Goal: Transaction & Acquisition: Purchase product/service

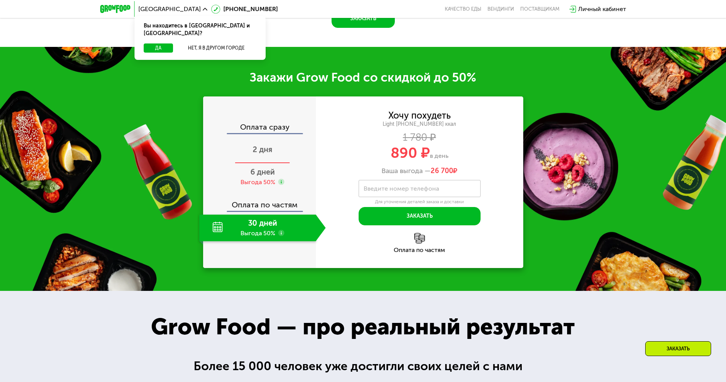
scroll to position [953, 0]
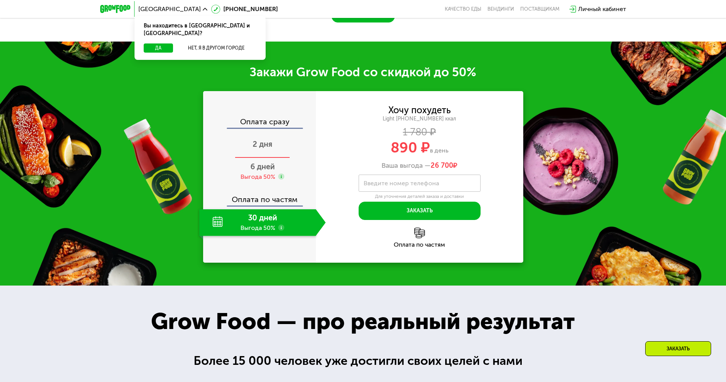
click at [267, 149] on span "2 дня" at bounding box center [263, 143] width 20 height 9
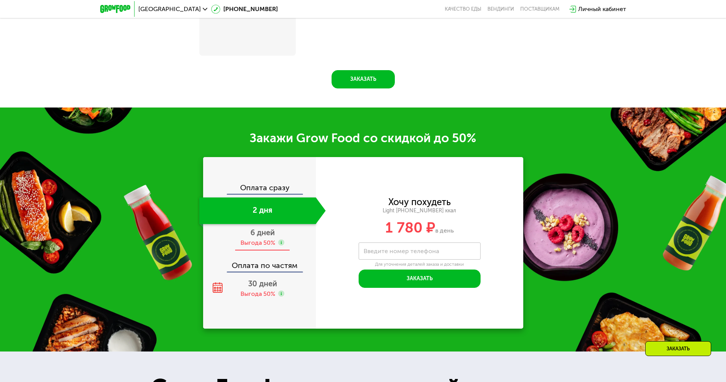
click at [261, 240] on div "6 дней Выгода 50%" at bounding box center [262, 237] width 127 height 27
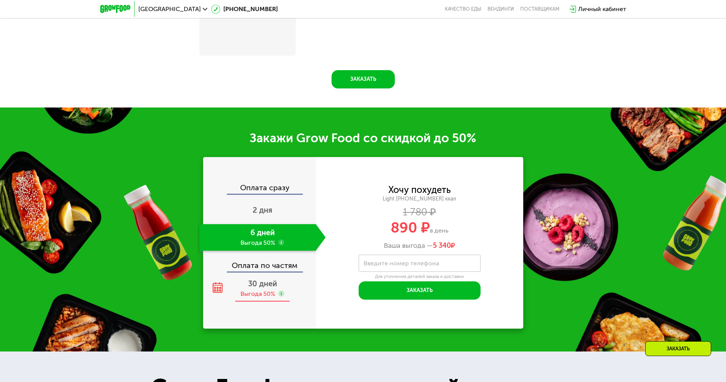
scroll to position [953, 0]
click at [264, 294] on div "Выгода 50%" at bounding box center [257, 294] width 35 height 8
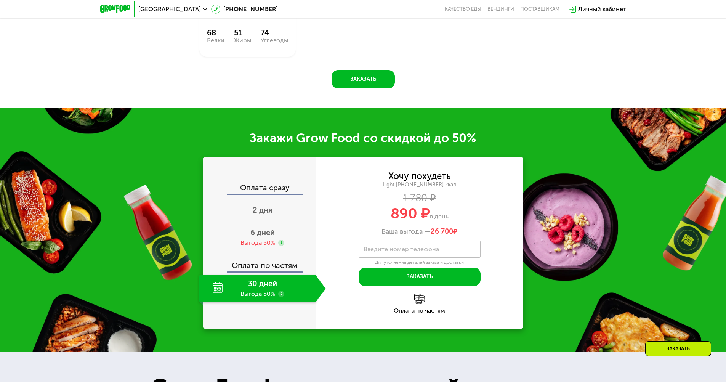
click at [269, 233] on span "6 дней" at bounding box center [262, 232] width 24 height 9
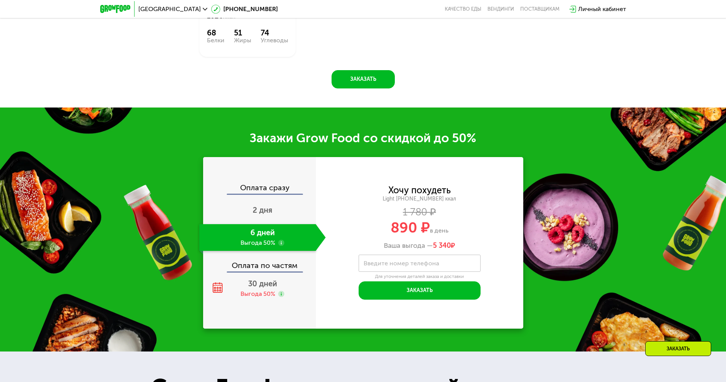
drag, startPoint x: 385, startPoint y: 250, endPoint x: 489, endPoint y: 252, distance: 103.7
click at [489, 250] on div "Ваша выгода — 5 340 ₽" at bounding box center [419, 246] width 207 height 8
click at [408, 250] on div "Ваша выгода — 5 340 ₽" at bounding box center [419, 246] width 207 height 8
click at [268, 215] on span "2 дня" at bounding box center [263, 209] width 20 height 9
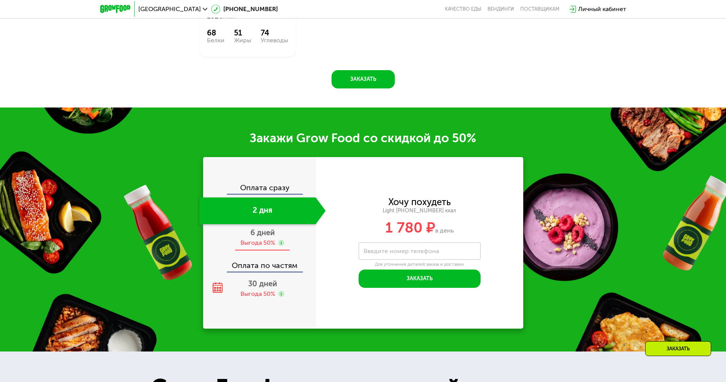
click at [263, 237] on span "6 дней" at bounding box center [262, 232] width 24 height 9
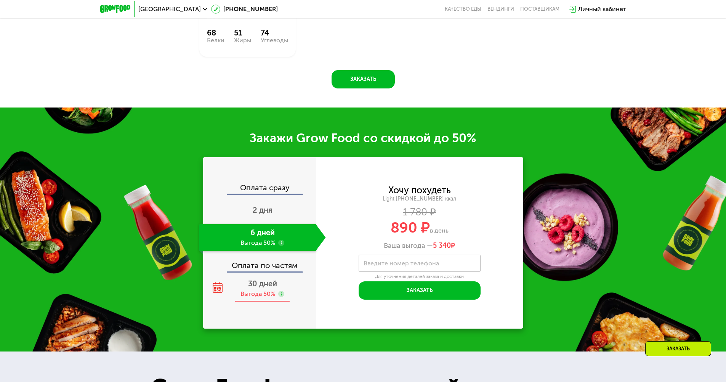
click at [262, 288] on span "30 дней" at bounding box center [262, 283] width 29 height 9
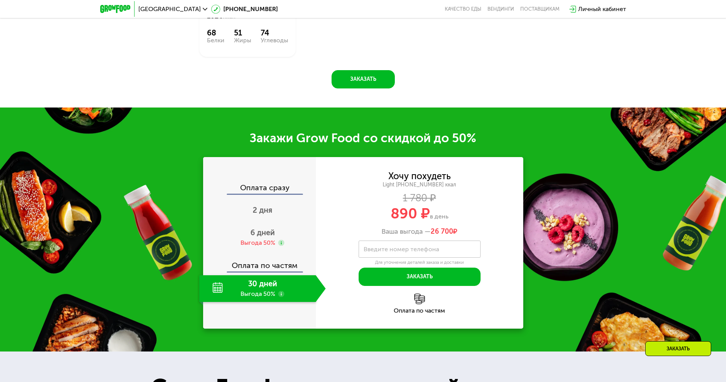
drag, startPoint x: 380, startPoint y: 234, endPoint x: 462, endPoint y: 239, distance: 82.4
click at [495, 236] on div "Ваша выгода — 26 700 ₽" at bounding box center [419, 231] width 207 height 8
click at [412, 236] on div "Ваша выгода — 26 700 ₽" at bounding box center [419, 231] width 207 height 8
click at [263, 269] on div "Оплата по частям" at bounding box center [260, 263] width 112 height 18
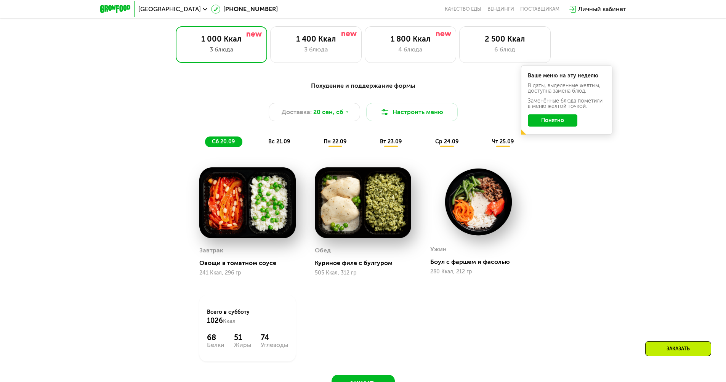
scroll to position [648, 0]
click at [550, 124] on button "Понятно" at bounding box center [553, 121] width 50 height 12
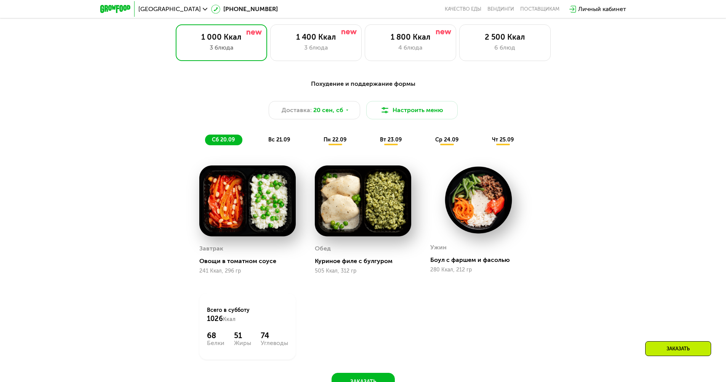
scroll to position [686, 0]
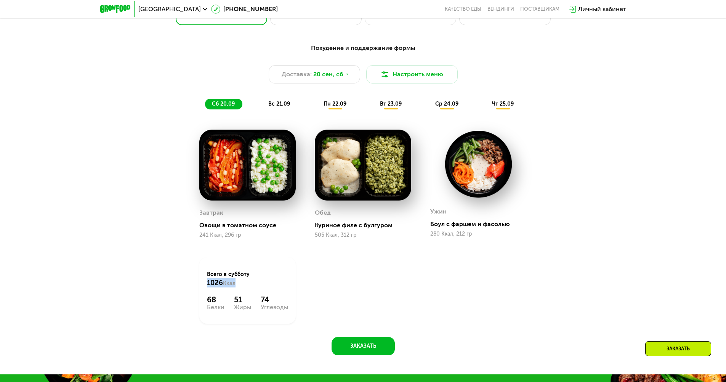
drag, startPoint x: 206, startPoint y: 286, endPoint x: 251, endPoint y: 285, distance: 45.3
click at [243, 285] on div "Всего в субботу 1026 Ккал 68 Белки 51 Жиры 74 Углеводы" at bounding box center [247, 290] width 96 height 66
click at [269, 278] on div "Всего в субботу 1026 Ккал" at bounding box center [247, 279] width 81 height 17
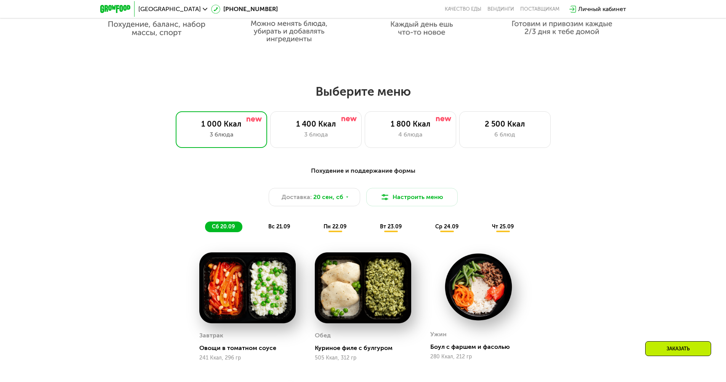
scroll to position [572, 0]
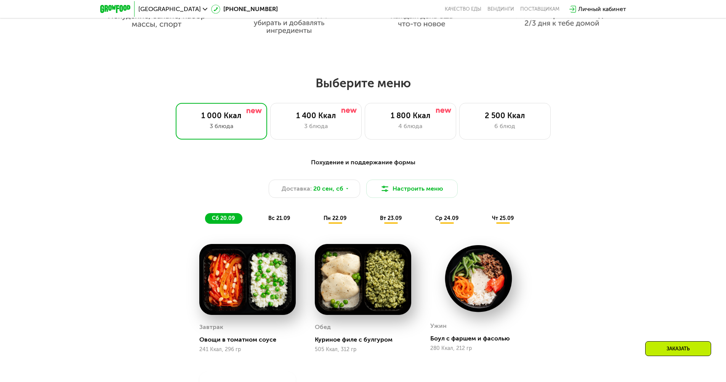
click at [278, 221] on span "вс 21.09" at bounding box center [279, 218] width 22 height 6
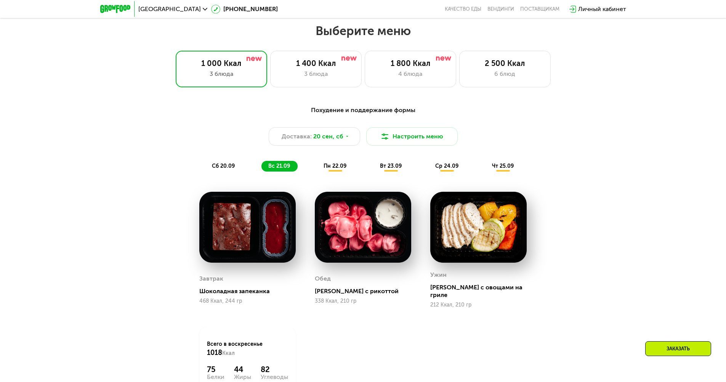
scroll to position [648, 0]
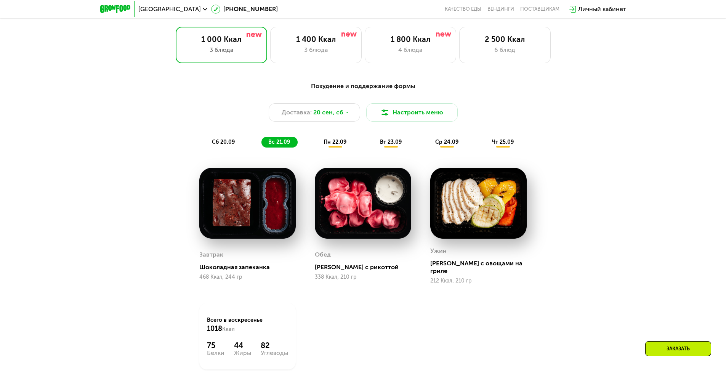
click at [337, 152] on div "Похудение и поддержание формы Доставка: 20 сен, сб Настроить меню сб 20.09 вс 2…" at bounding box center [363, 114] width 460 height 75
click at [333, 145] on span "пн 22.09" at bounding box center [334, 142] width 23 height 6
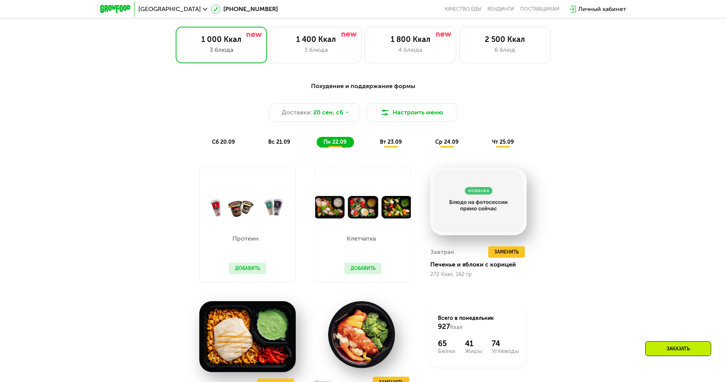
click at [228, 147] on div "сб 20.09" at bounding box center [223, 142] width 37 height 11
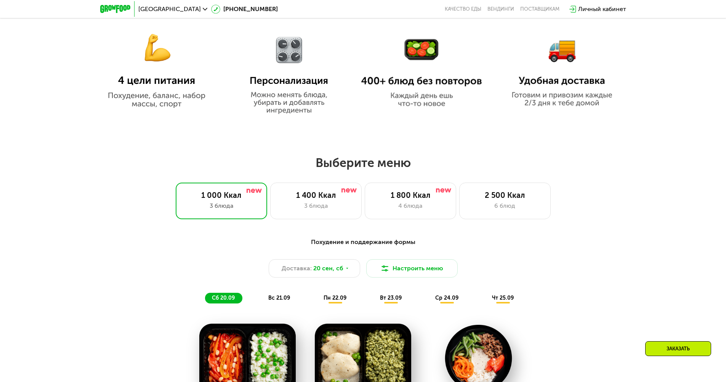
scroll to position [457, 0]
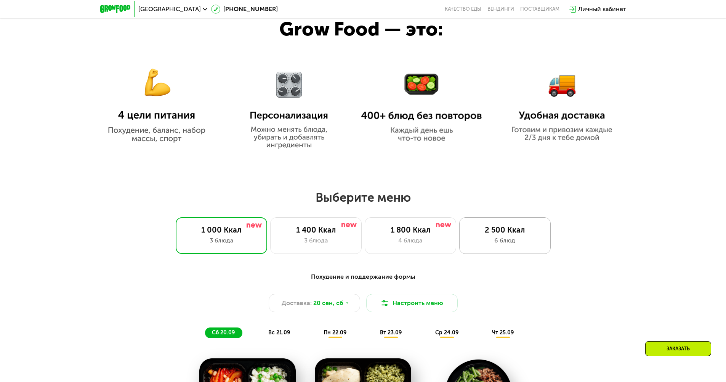
click at [506, 234] on div "2 500 Ккал" at bounding box center [504, 229] width 75 height 9
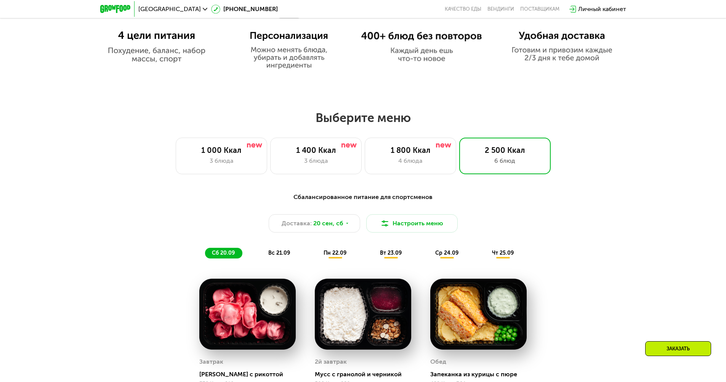
scroll to position [533, 0]
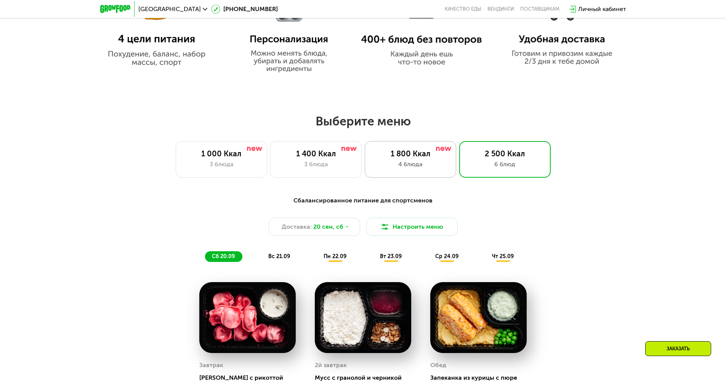
click at [431, 168] on div "4 блюда" at bounding box center [410, 164] width 75 height 9
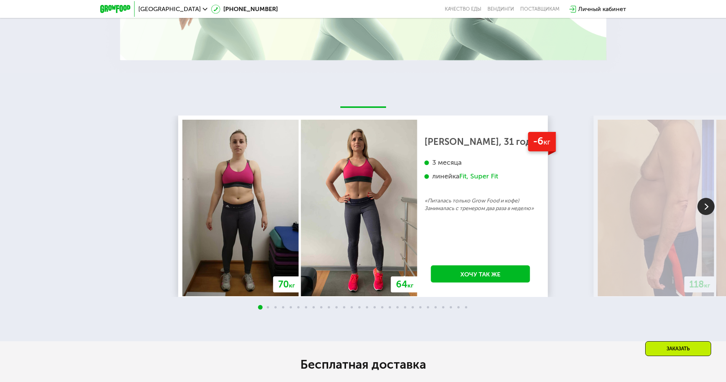
scroll to position [1677, 0]
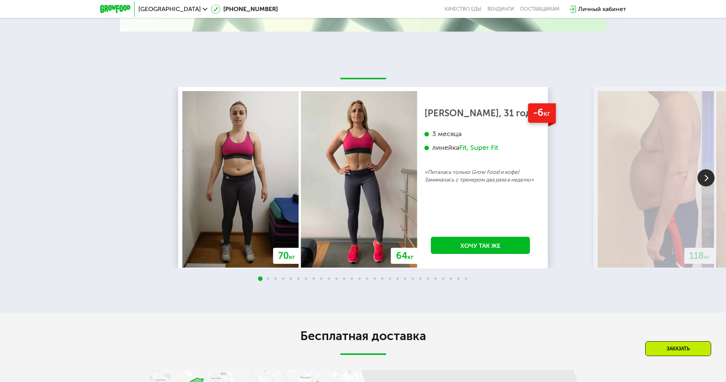
click at [706, 183] on img at bounding box center [705, 177] width 17 height 17
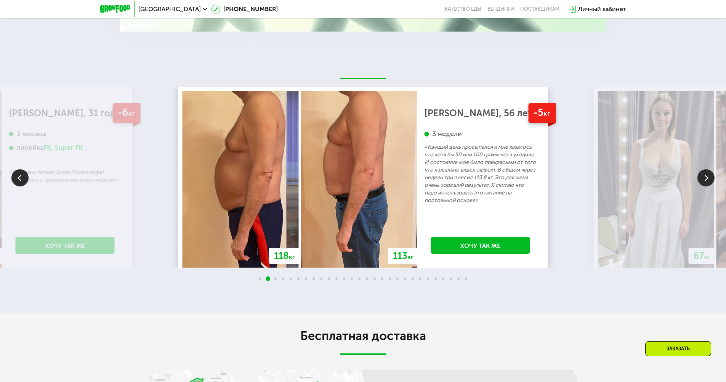
click at [706, 183] on img at bounding box center [705, 177] width 17 height 17
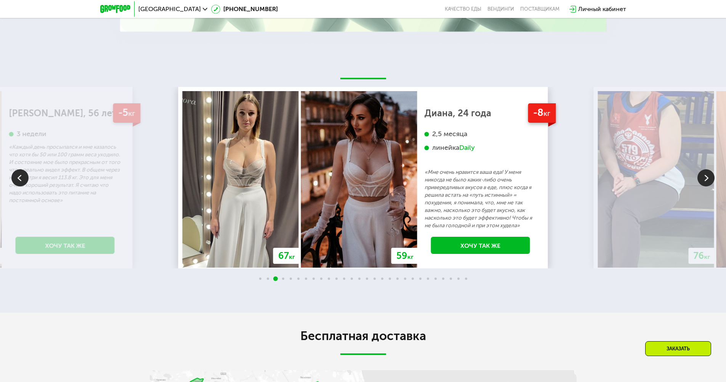
click at [706, 183] on img at bounding box center [705, 177] width 17 height 17
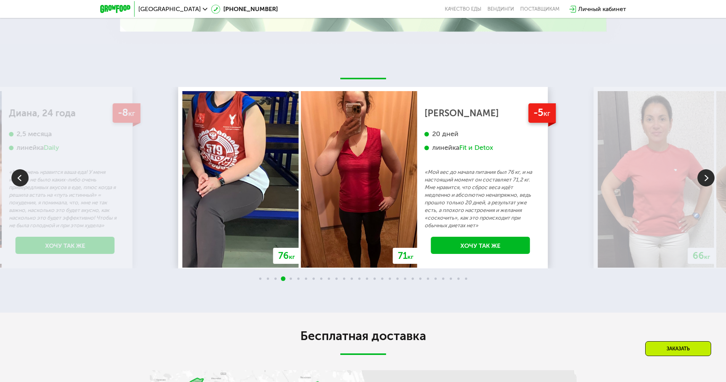
click at [706, 183] on img at bounding box center [705, 177] width 17 height 17
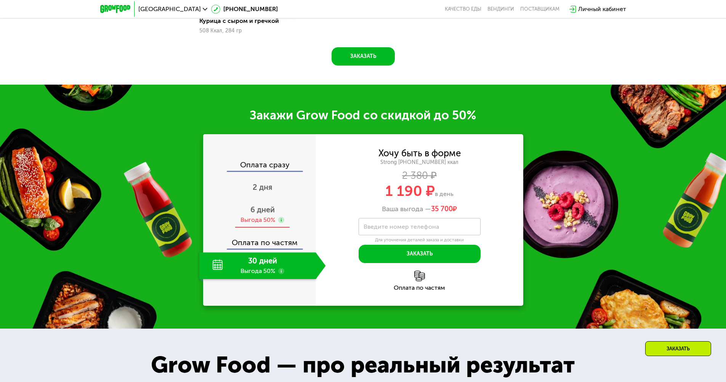
scroll to position [991, 0]
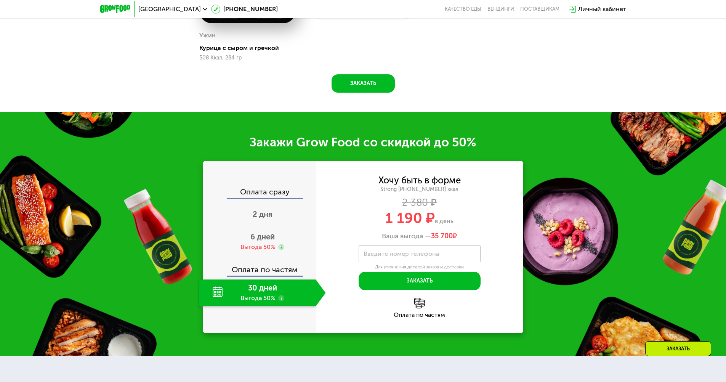
drag, startPoint x: 380, startPoint y: 236, endPoint x: 465, endPoint y: 240, distance: 85.1
click at [465, 240] on div "Ваша выгода — 35 700 ₽" at bounding box center [419, 236] width 207 height 8
click at [356, 240] on div "Ваша выгода — 35 700 ₽" at bounding box center [419, 236] width 207 height 8
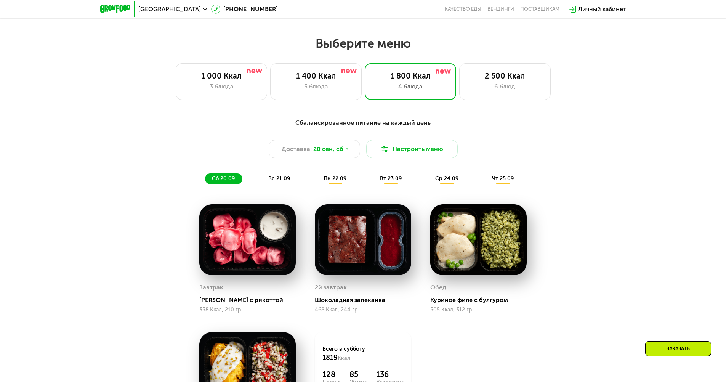
scroll to position [610, 0]
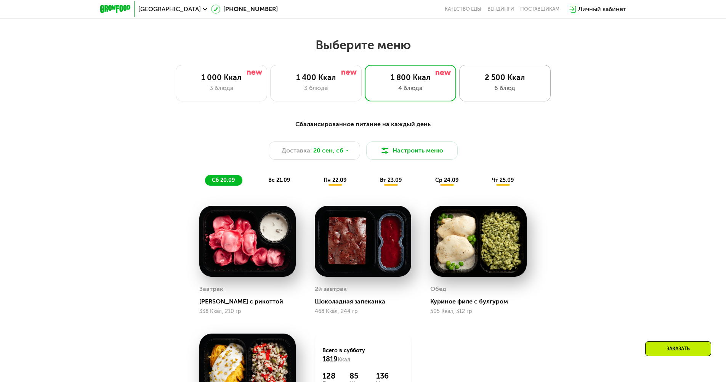
click at [500, 77] on div "2 500 Ккал" at bounding box center [504, 77] width 75 height 9
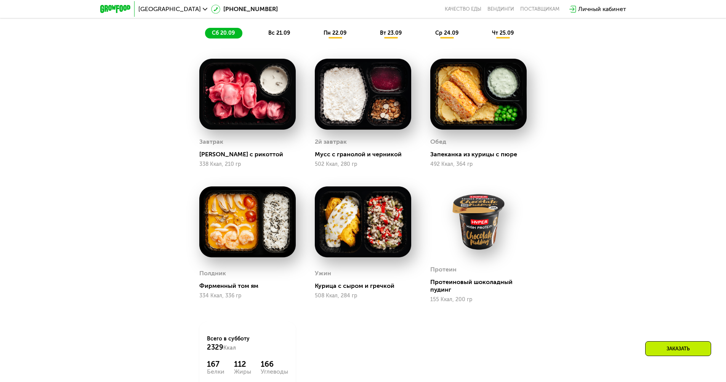
scroll to position [762, 0]
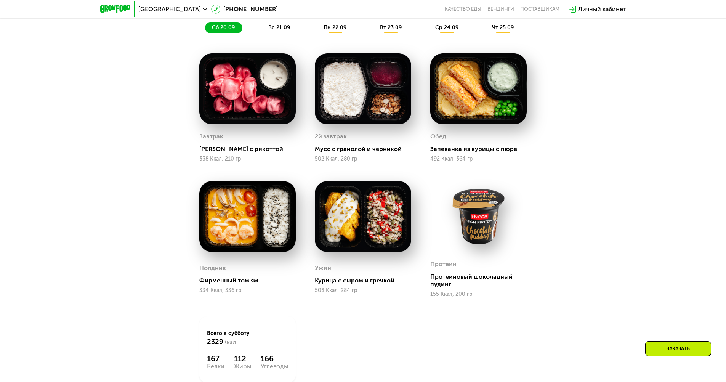
click at [268, 31] on span "вс 21.09" at bounding box center [279, 27] width 22 height 6
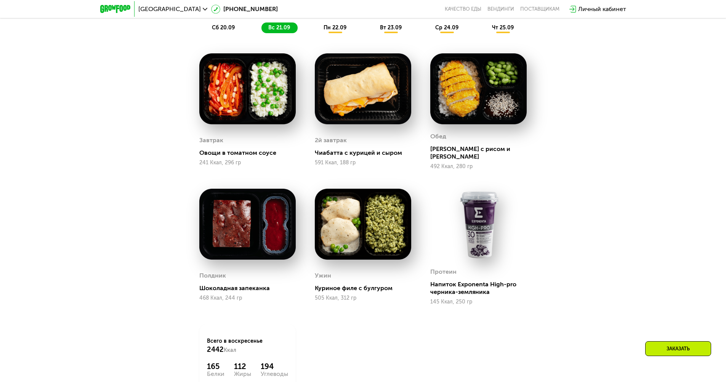
click at [336, 23] on div "Сбалансированное питание для спортсменов Доставка: 20 сен, сб Настроить меню сб…" at bounding box center [363, 0] width 451 height 66
click at [334, 29] on span "пн 22.09" at bounding box center [334, 27] width 23 height 6
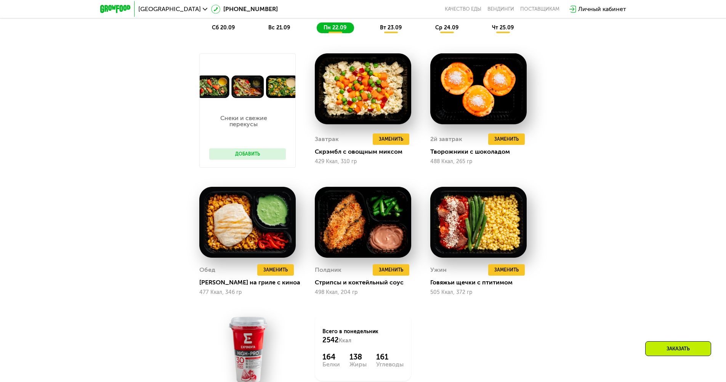
click at [388, 29] on span "вт 23.09" at bounding box center [391, 27] width 22 height 6
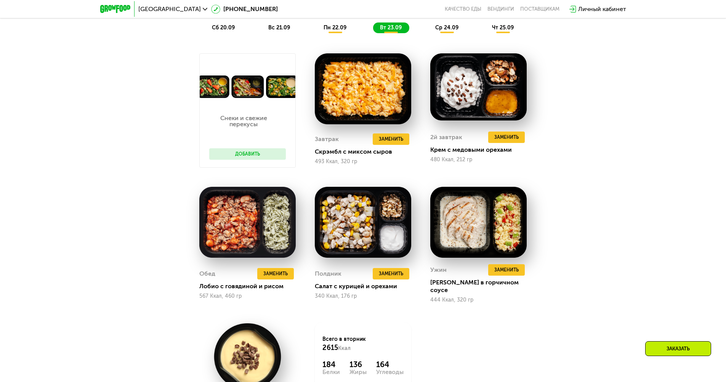
click at [337, 30] on span "пн 22.09" at bounding box center [334, 27] width 23 height 6
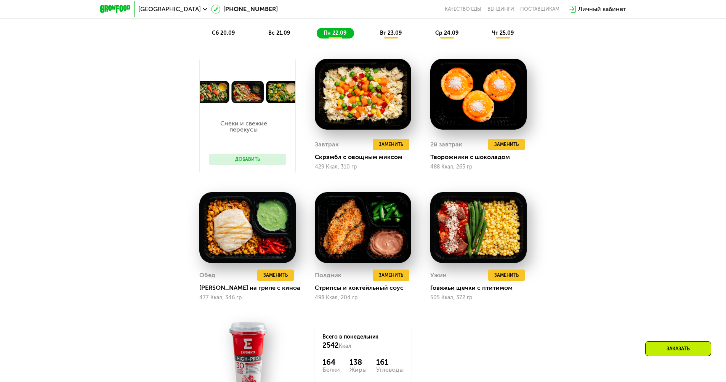
scroll to position [724, 0]
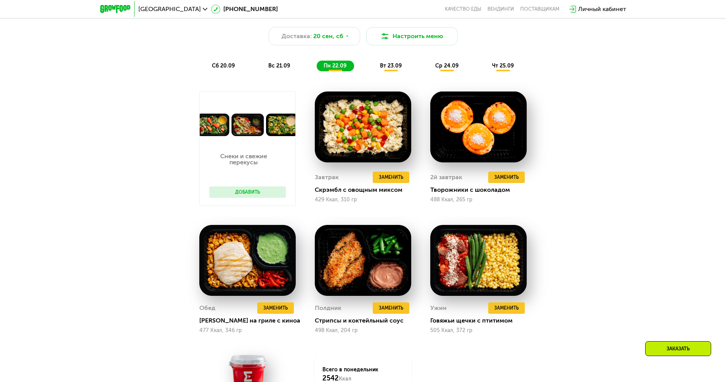
click at [279, 66] on span "вс 21.09" at bounding box center [279, 65] width 22 height 6
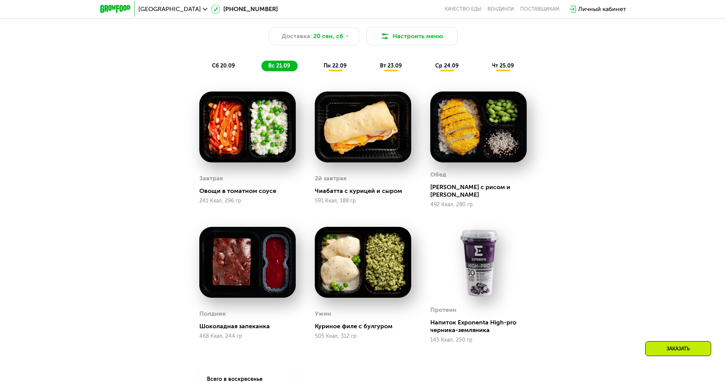
click at [233, 68] on span "сб 20.09" at bounding box center [223, 65] width 23 height 6
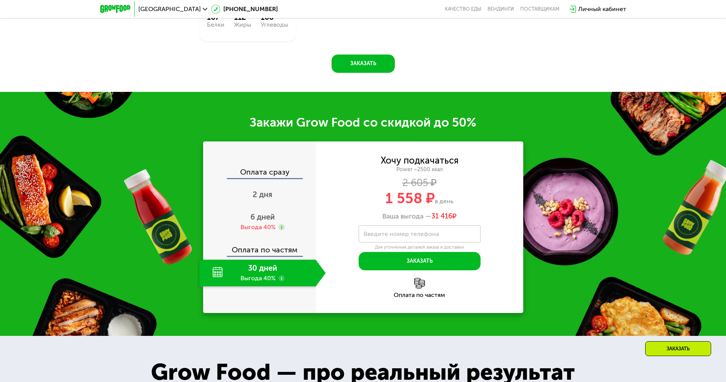
scroll to position [1105, 0]
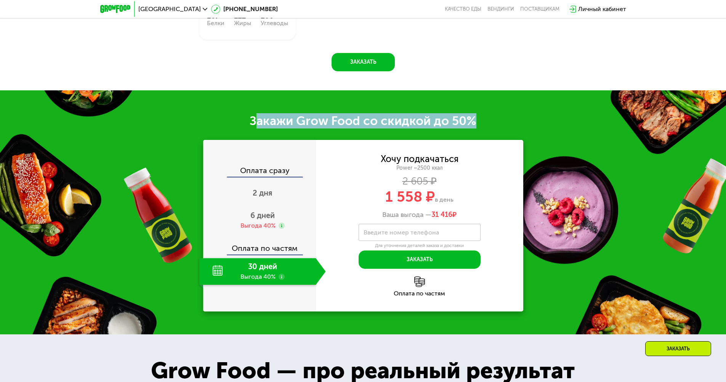
drag, startPoint x: 343, startPoint y: 119, endPoint x: 494, endPoint y: 122, distance: 150.5
click at [494, 122] on div "Закажи Grow Food со скидкой до 50%" at bounding box center [363, 120] width 726 height 15
click at [384, 124] on div "Закажи Grow Food со скидкой до 50%" at bounding box center [363, 120] width 726 height 15
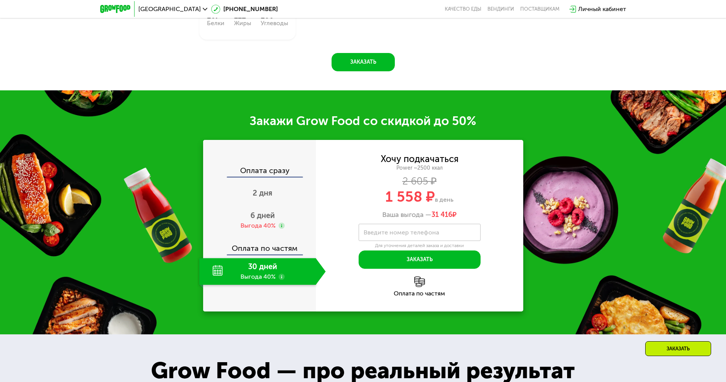
drag, startPoint x: 432, startPoint y: 216, endPoint x: 456, endPoint y: 218, distance: 24.0
click at [456, 217] on span "31 416 ₽" at bounding box center [443, 215] width 25 height 8
click at [435, 219] on span "31 416" at bounding box center [441, 214] width 21 height 8
click at [272, 220] on span "6 дней" at bounding box center [262, 215] width 24 height 9
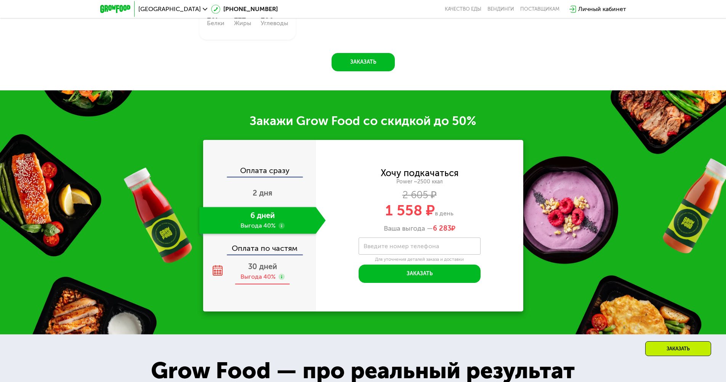
click at [253, 271] on span "30 дней" at bounding box center [262, 266] width 29 height 9
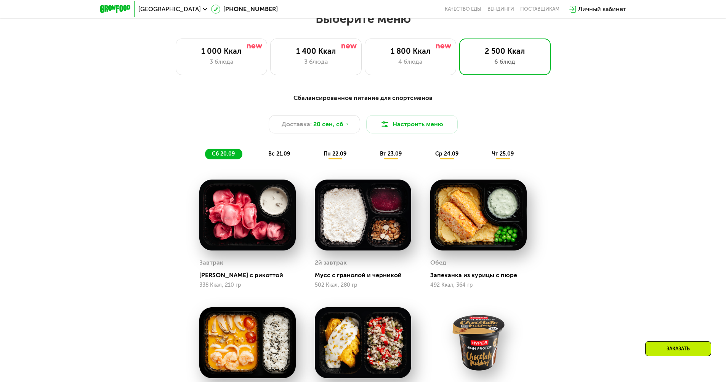
scroll to position [610, 0]
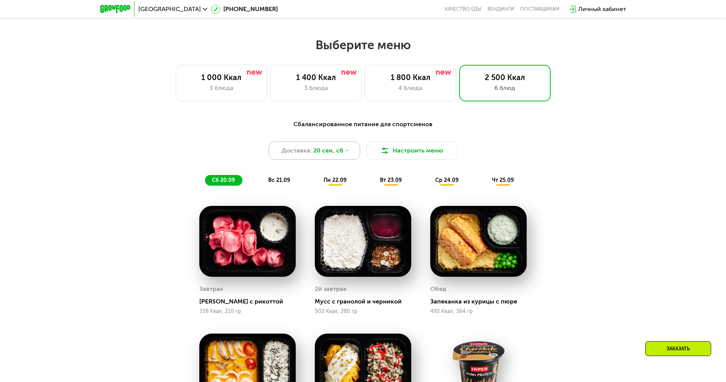
click at [343, 158] on div "Доставка: 20 сен, сб" at bounding box center [314, 150] width 91 height 18
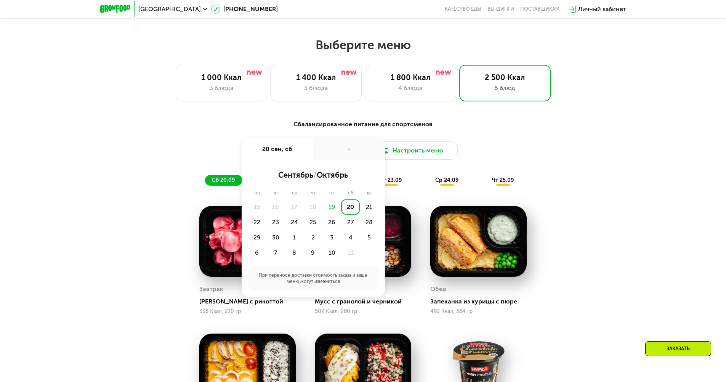
click at [480, 125] on div "Сбалансированное питание для спортсменов" at bounding box center [363, 125] width 451 height 10
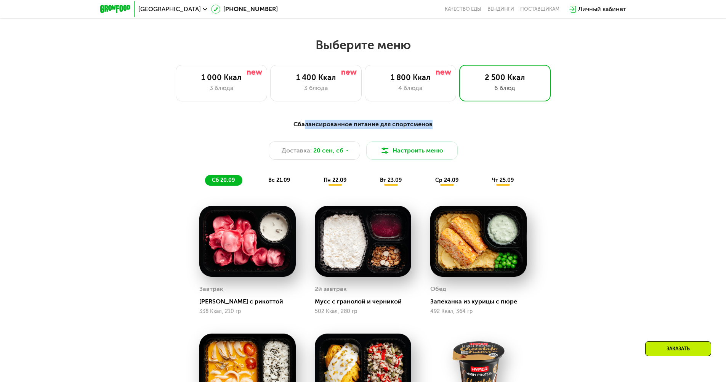
drag, startPoint x: 307, startPoint y: 127, endPoint x: 457, endPoint y: 133, distance: 150.6
click at [467, 129] on div "Сбалансированное питание для спортсменов" at bounding box center [363, 125] width 451 height 10
click at [426, 135] on div "Сбалансированное питание для спортсменов Доставка: 20 сен, сб Настроить меню сб…" at bounding box center [363, 153] width 451 height 66
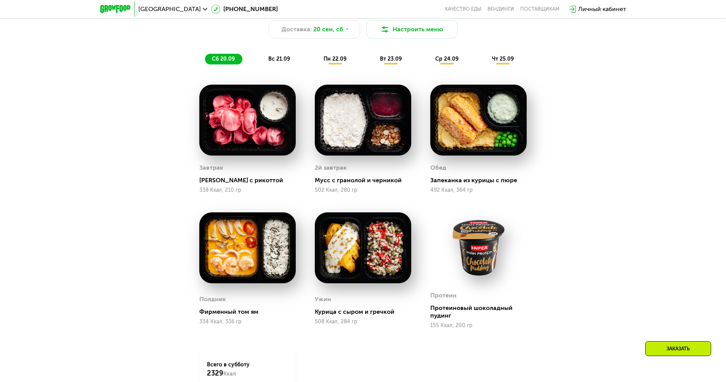
scroll to position [724, 0]
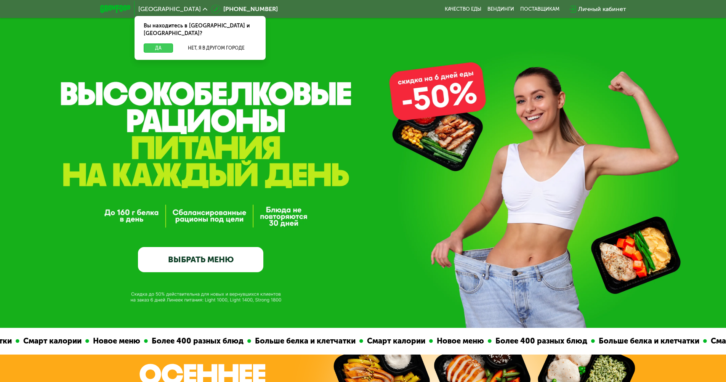
click at [155, 43] on button "Да" at bounding box center [158, 47] width 29 height 9
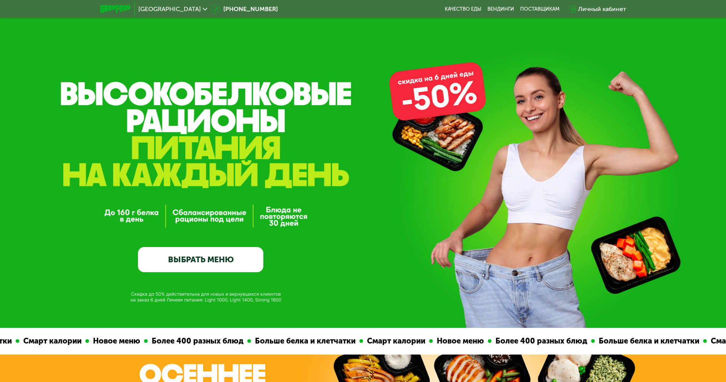
click at [588, 10] on div "Личный кабинет" at bounding box center [602, 9] width 48 height 9
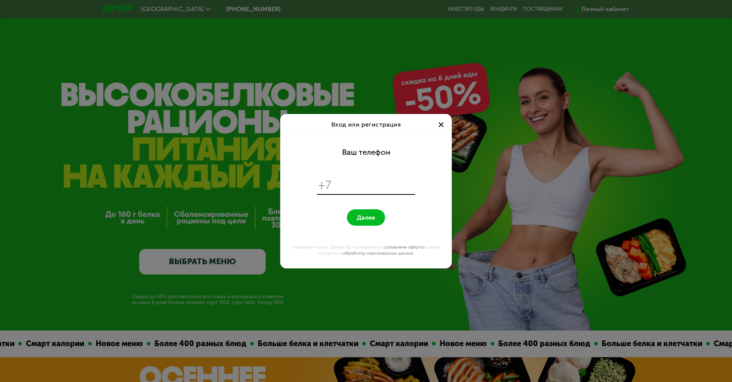
click at [356, 186] on input "tel" at bounding box center [374, 185] width 78 height 14
click at [341, 186] on input "**********" at bounding box center [374, 185] width 78 height 14
click at [403, 186] on input "**********" at bounding box center [374, 185] width 78 height 14
type input "**********"
drag, startPoint x: 302, startPoint y: 207, endPoint x: 329, endPoint y: 209, distance: 27.1
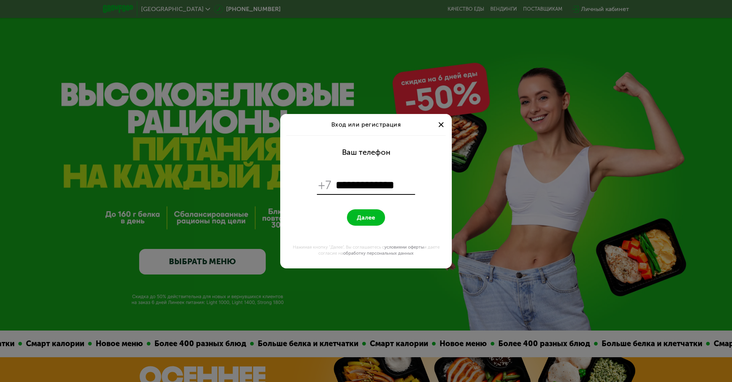
click at [302, 208] on form "**********" at bounding box center [366, 201] width 162 height 133
click at [371, 218] on span "Далее" at bounding box center [366, 217] width 18 height 7
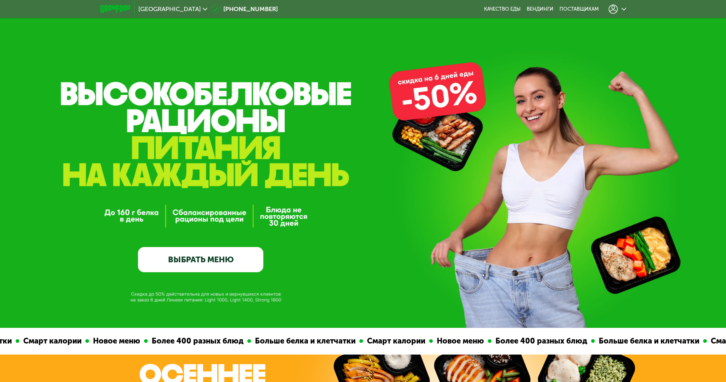
click at [621, 12] on div at bounding box center [618, 9] width 18 height 9
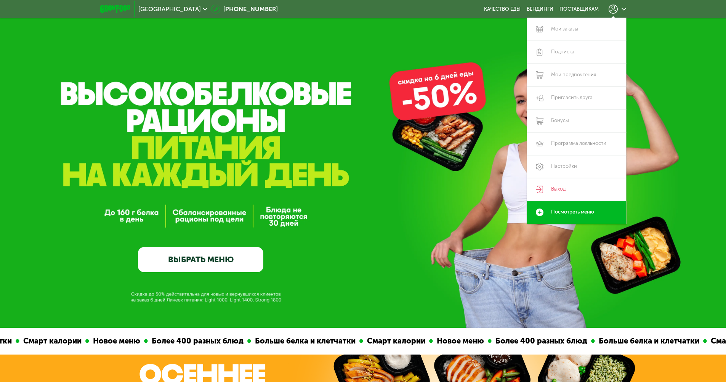
click at [338, 176] on div "GrowFood — доставка правильного питания ВЫБРАТЬ МЕНЮ" at bounding box center [363, 194] width 726 height 156
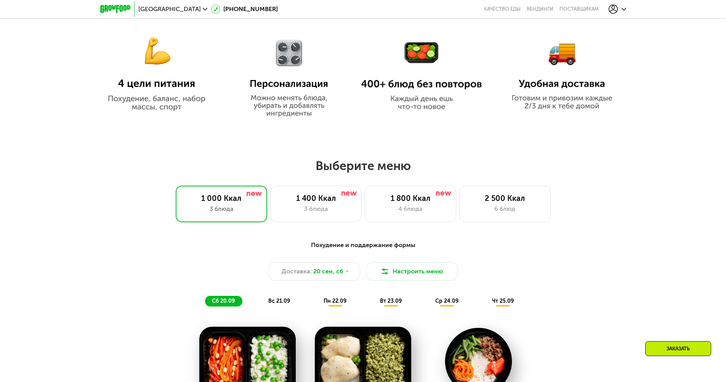
scroll to position [572, 0]
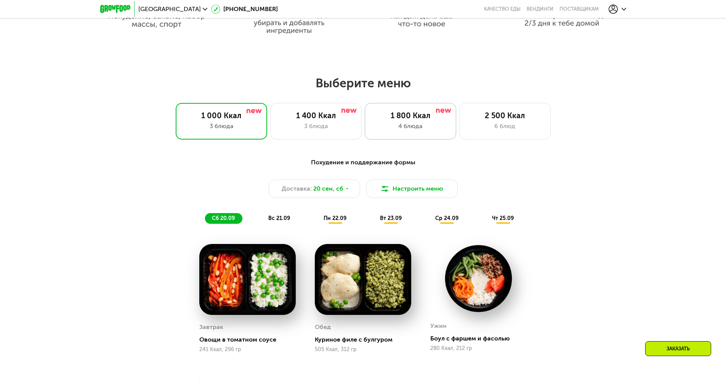
click at [397, 136] on div "1 800 Ккал 4 блюда" at bounding box center [410, 121] width 91 height 37
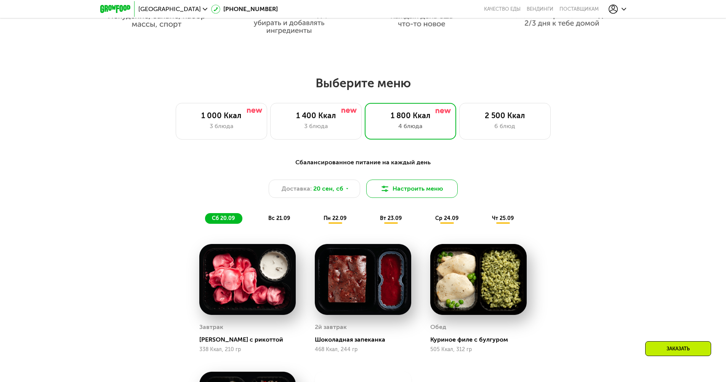
click at [400, 192] on button "Настроить меню" at bounding box center [411, 188] width 91 height 18
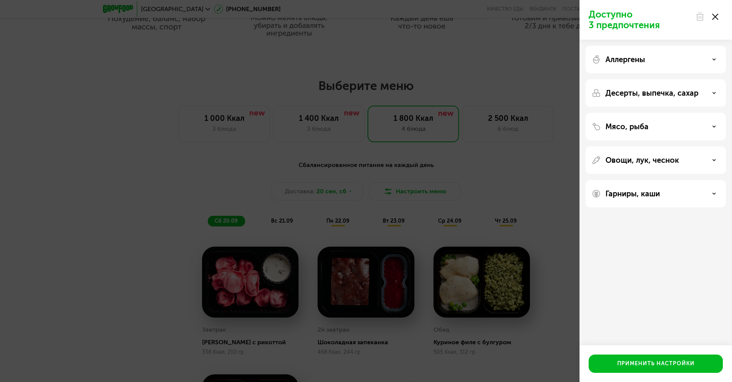
click at [654, 55] on div "Аллергены" at bounding box center [655, 59] width 128 height 9
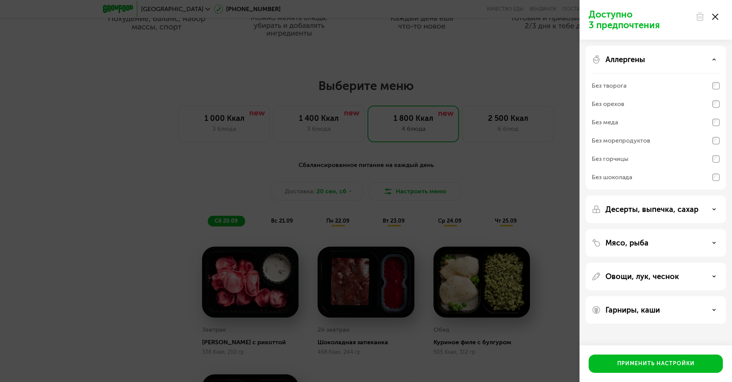
click at [641, 63] on p "Аллергены" at bounding box center [625, 59] width 40 height 9
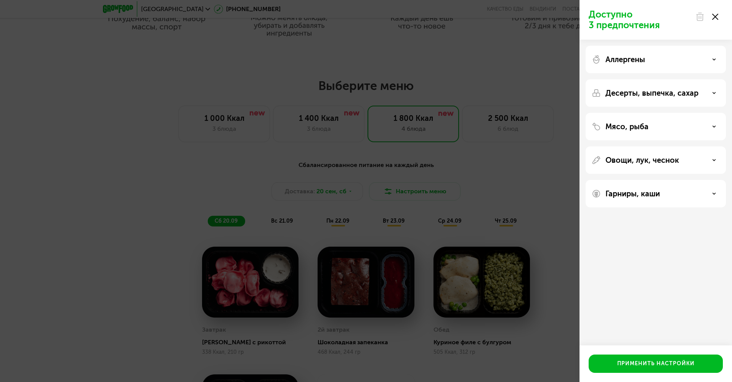
click at [637, 91] on p "Десерты, выпечка, сахар" at bounding box center [651, 92] width 93 height 9
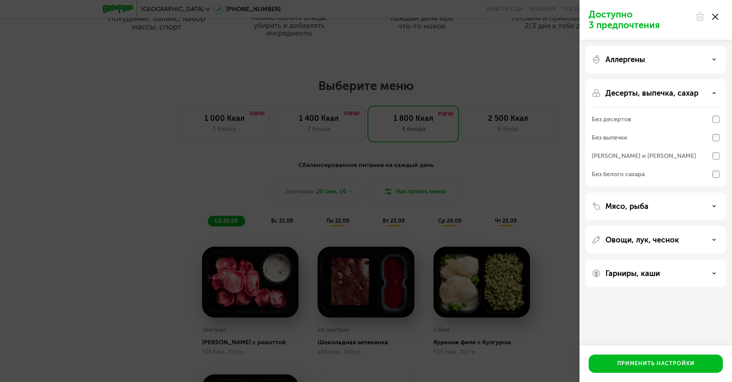
click at [639, 89] on p "Десерты, выпечка, сахар" at bounding box center [651, 92] width 93 height 9
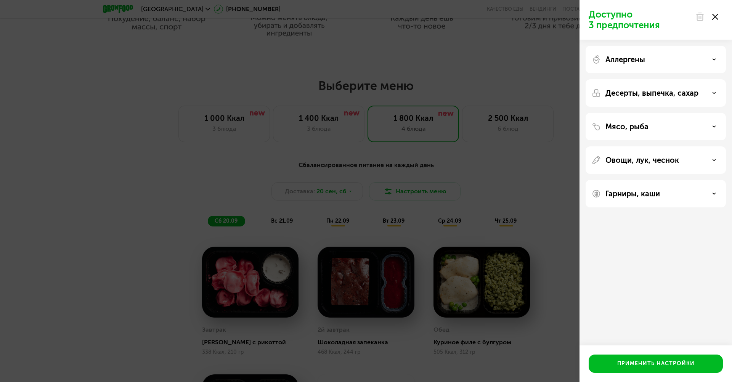
click at [512, 199] on div "Доступно 3 предпочтения Аллергены Десерты, выпечка, сахар Мясо, рыба Овощи, лук…" at bounding box center [366, 191] width 732 height 382
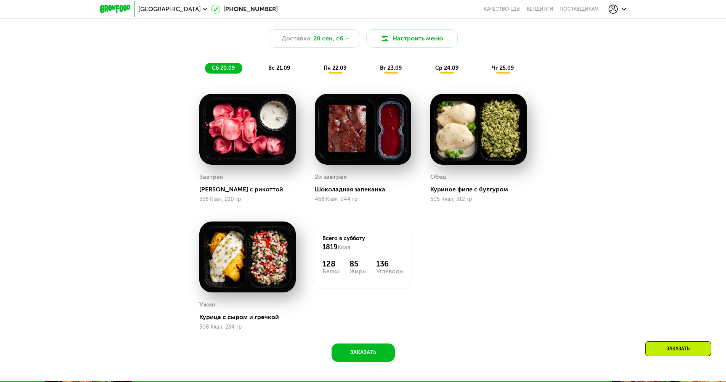
scroll to position [724, 0]
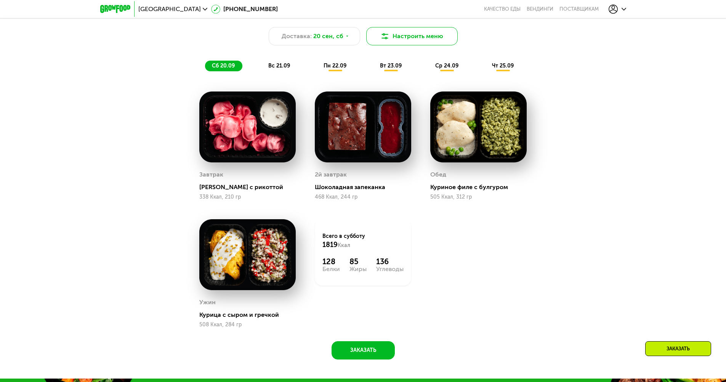
click at [435, 37] on button "Настроить меню" at bounding box center [411, 36] width 91 height 18
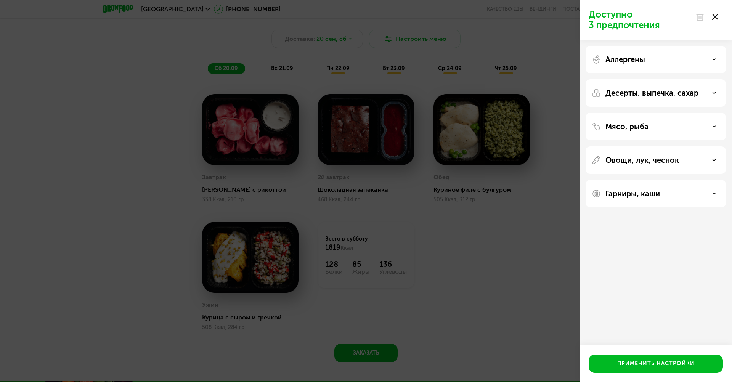
click at [642, 192] on div "Гарниры, каши" at bounding box center [655, 193] width 140 height 27
click at [647, 184] on div "Гарниры, каши" at bounding box center [655, 193] width 140 height 27
click at [645, 195] on p "Гарниры, каши" at bounding box center [632, 193] width 54 height 9
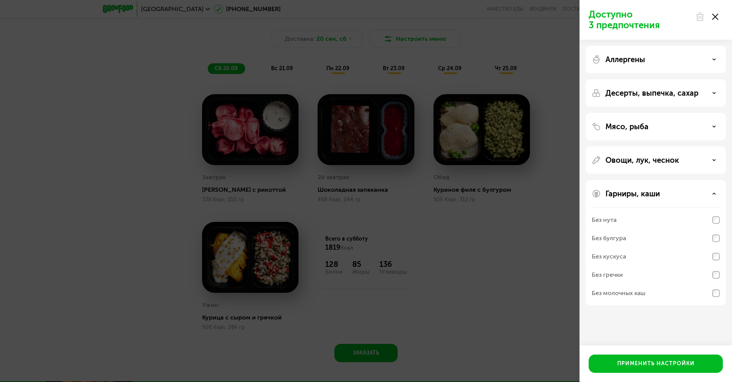
drag, startPoint x: 624, startPoint y: 274, endPoint x: 639, endPoint y: 306, distance: 35.3
click at [624, 274] on div "Без гречки" at bounding box center [655, 275] width 128 height 18
click at [648, 364] on div "Применить настройки" at bounding box center [655, 364] width 77 height 8
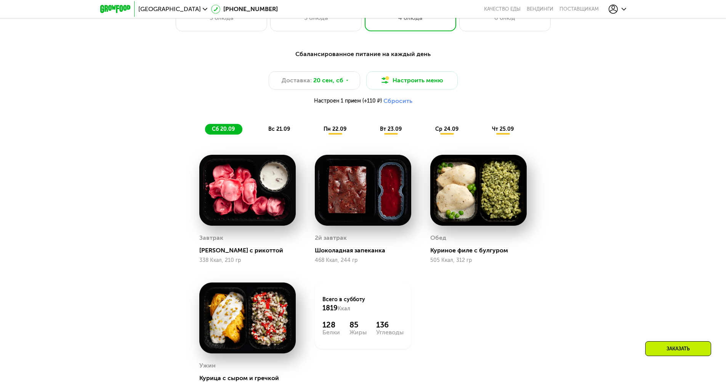
scroll to position [648, 0]
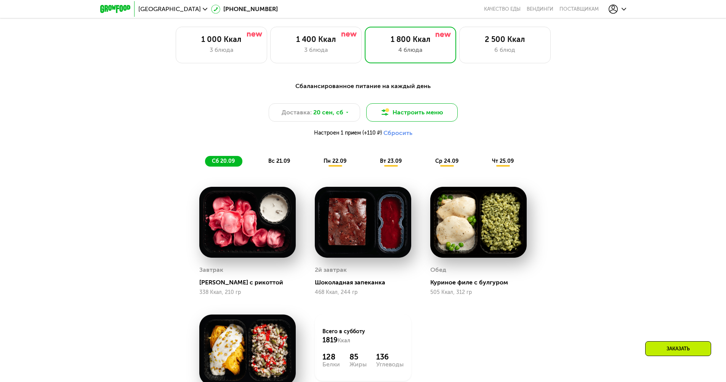
click at [407, 116] on button "Настроить меню" at bounding box center [411, 112] width 91 height 18
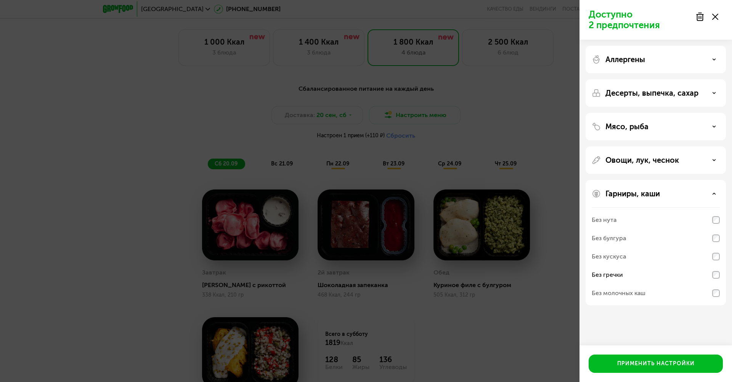
click at [634, 273] on div "Без гречки" at bounding box center [655, 275] width 128 height 18
click at [653, 368] on button "Применить настройки" at bounding box center [655, 363] width 134 height 18
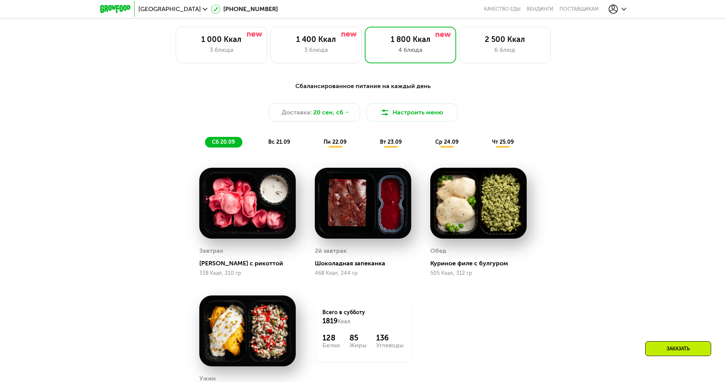
click at [466, 299] on div "[PERSON_NAME] с рикоттой 338 Ккал, 210 гр 2й завтрак Шоколадная запеканка 468 К…" at bounding box center [363, 286] width 347 height 256
click at [313, 111] on span "20 сен, сб" at bounding box center [328, 112] width 30 height 9
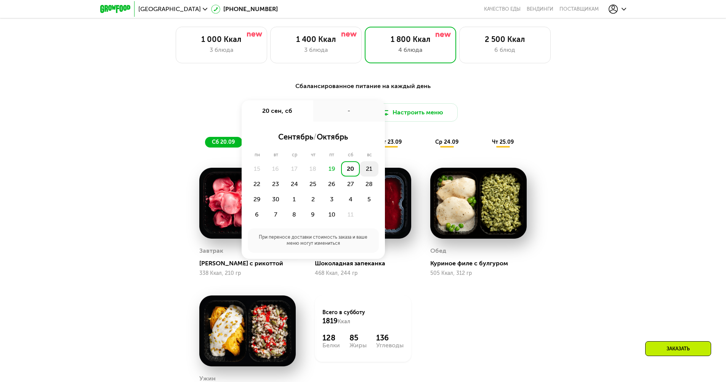
click at [371, 171] on div "21" at bounding box center [369, 168] width 19 height 15
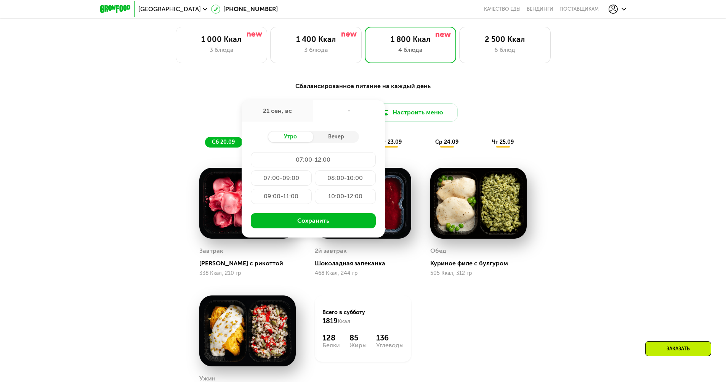
click at [395, 145] on span "вт 23.09" at bounding box center [391, 142] width 22 height 6
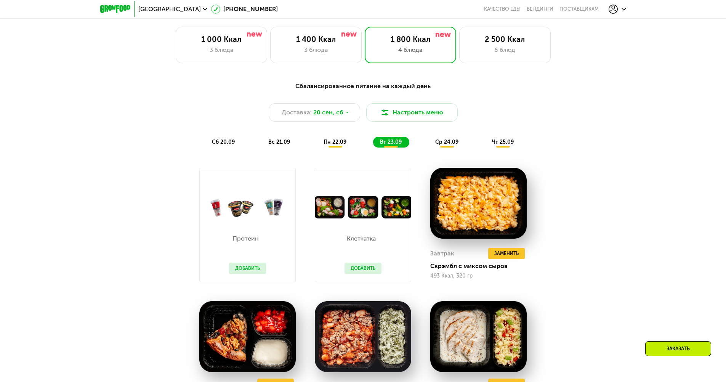
click at [291, 144] on div "вс 21.09" at bounding box center [279, 142] width 36 height 11
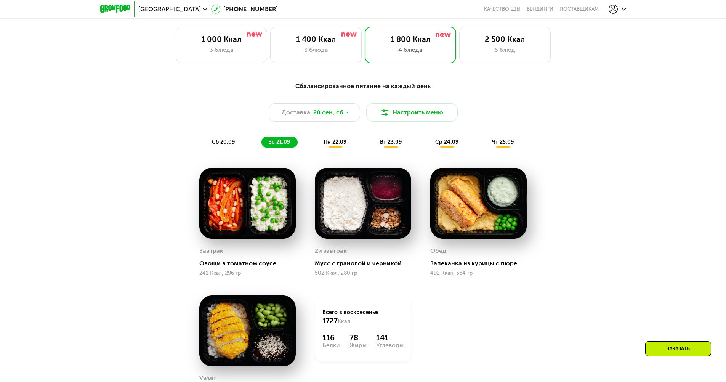
click at [333, 143] on span "пн 22.09" at bounding box center [334, 142] width 23 height 6
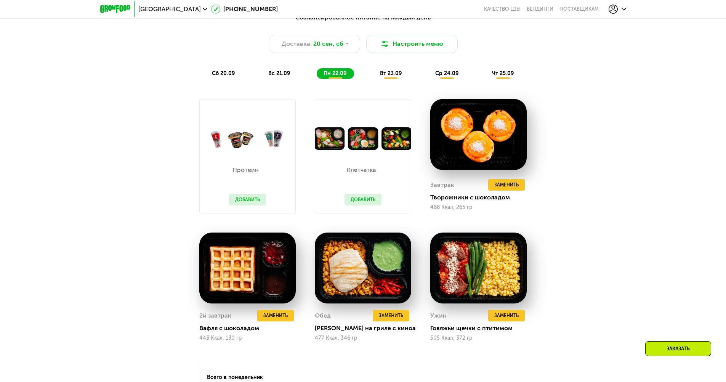
scroll to position [724, 0]
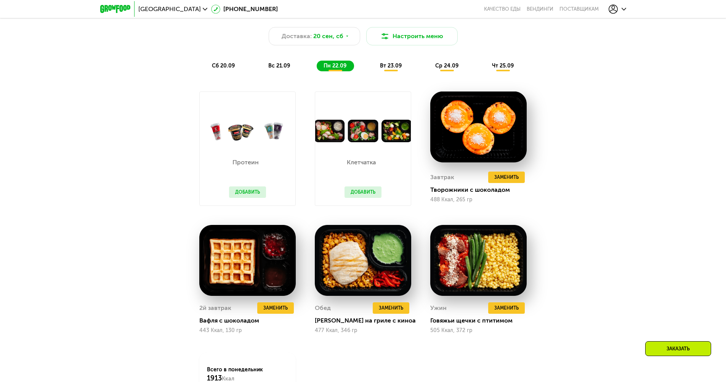
click at [357, 195] on button "Добавить" at bounding box center [362, 191] width 37 height 11
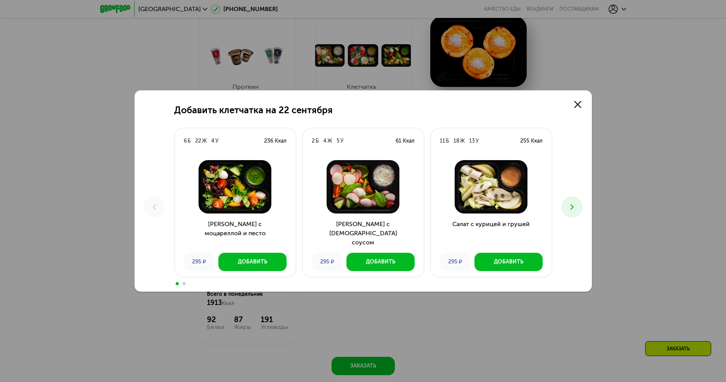
scroll to position [762, 0]
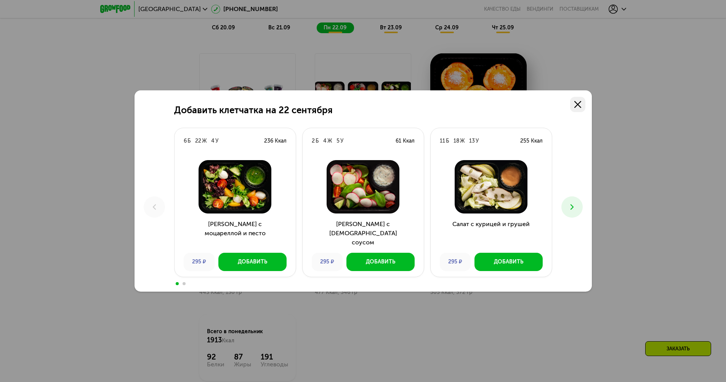
click at [578, 102] on icon at bounding box center [577, 104] width 7 height 7
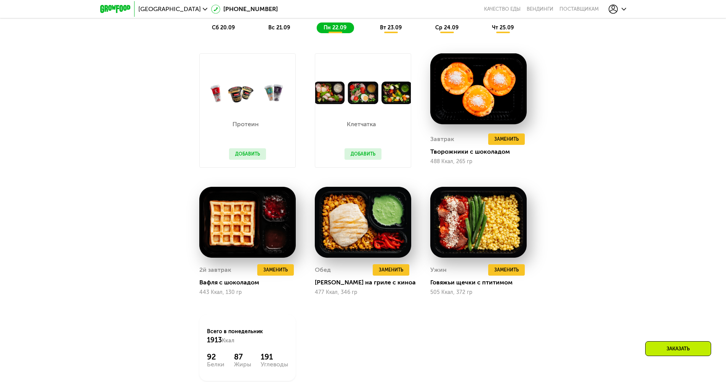
click at [564, 157] on div "Сбалансированное питание на каждый день Доставка: [DATE] Настроить меню сб 20.0…" at bounding box center [362, 188] width 469 height 450
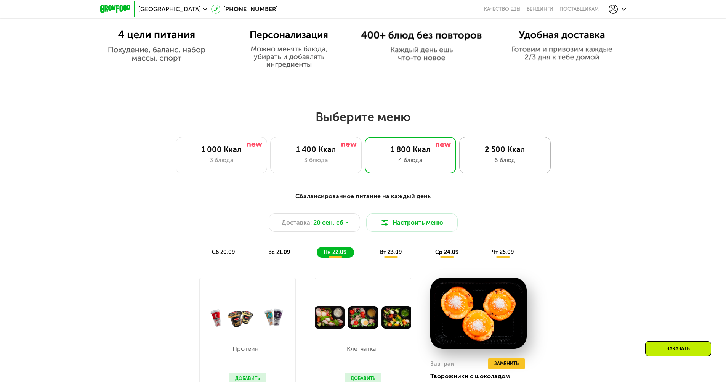
scroll to position [533, 0]
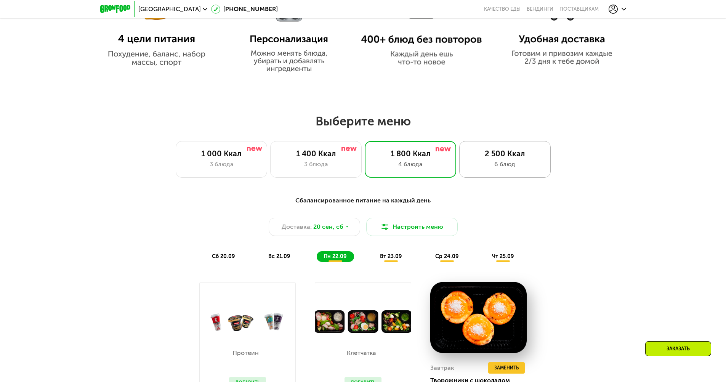
click at [490, 147] on div "2 500 Ккал 6 блюд" at bounding box center [504, 159] width 91 height 37
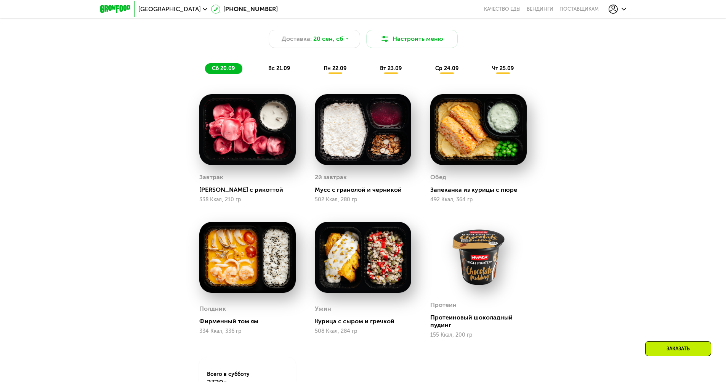
scroll to position [762, 0]
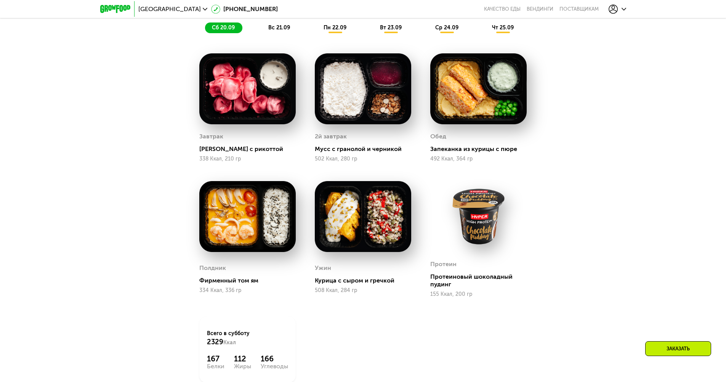
click at [581, 208] on div "Сбалансированное питание для спортсменов Доставка: [DATE] Настроить меню сб 20.…" at bounding box center [362, 189] width 469 height 452
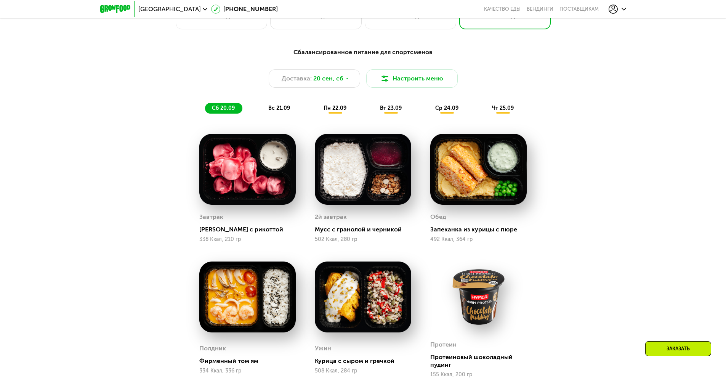
scroll to position [686, 0]
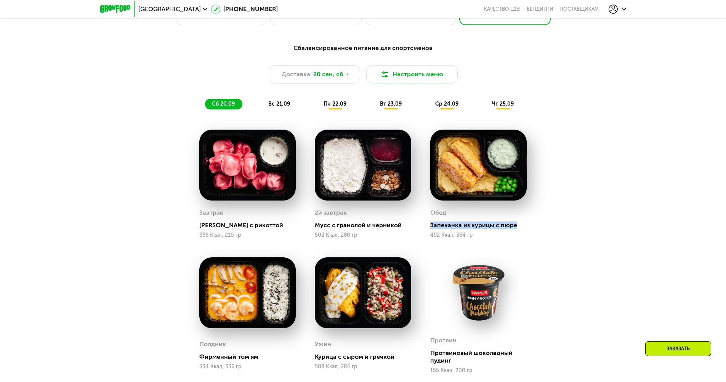
drag, startPoint x: 431, startPoint y: 228, endPoint x: 557, endPoint y: 234, distance: 125.5
click at [557, 233] on div "Сбалансированное питание для спортсменов Доставка: [DATE] Настроить меню сб 20.…" at bounding box center [362, 265] width 469 height 452
click at [505, 238] on div "492 Ккал, 364 гр" at bounding box center [478, 235] width 96 height 6
drag, startPoint x: 329, startPoint y: 223, endPoint x: 392, endPoint y: 234, distance: 64.1
click at [418, 224] on div "2й завтрак Мусс с гранолой и черникой 502 Ккал, 280 гр" at bounding box center [362, 184] width 115 height 128
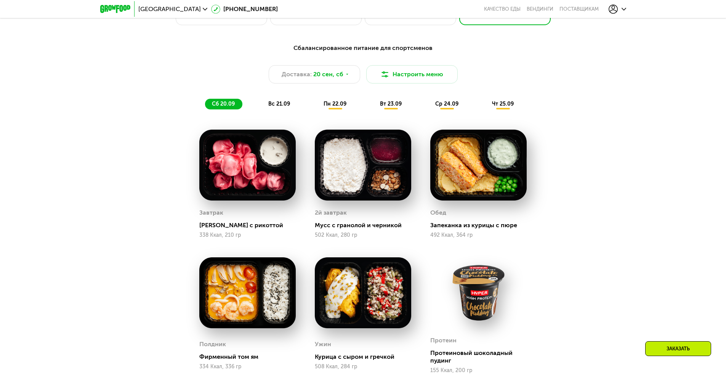
click at [360, 237] on div "502 Ккал, 280 гр" at bounding box center [363, 235] width 96 height 6
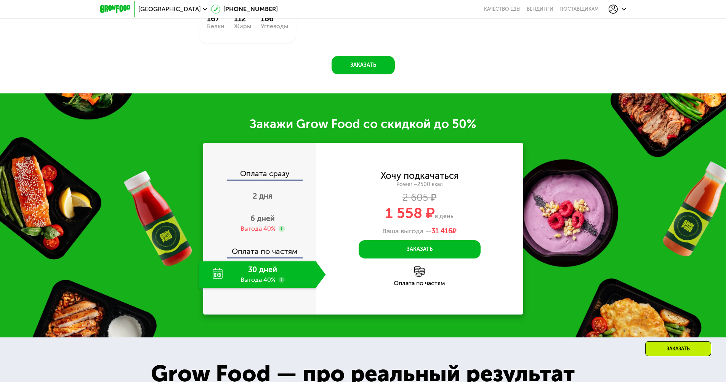
scroll to position [1105, 0]
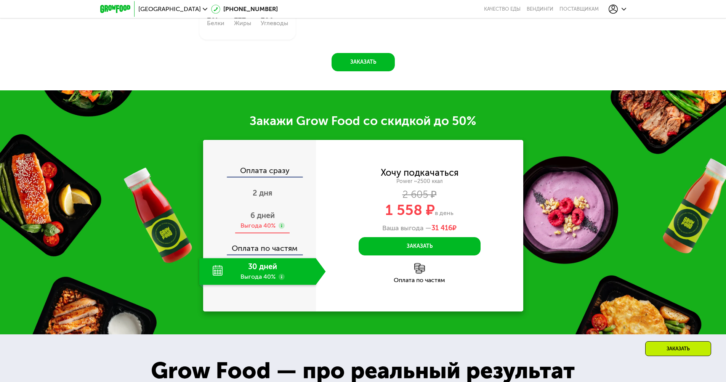
click at [261, 219] on span "6 дней" at bounding box center [262, 215] width 24 height 9
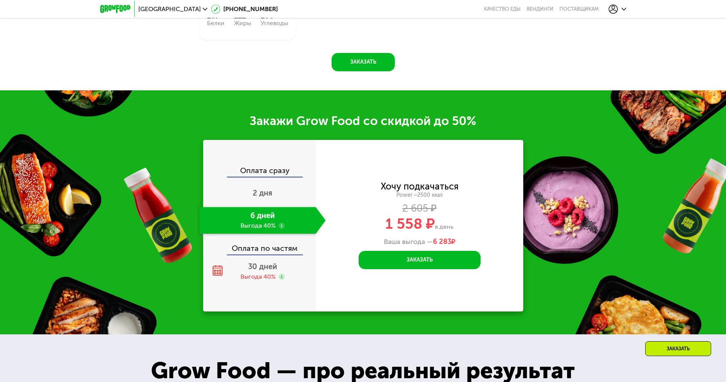
drag, startPoint x: 384, startPoint y: 225, endPoint x: 459, endPoint y: 229, distance: 75.2
click at [463, 228] on div "1 558 ₽ в день" at bounding box center [419, 223] width 207 height 14
click at [366, 235] on div "Хочу подкачаться Power ~2500 ккал 2 605 ₽ 1 558 ₽ в день Ваша выгода — 6 283 ₽" at bounding box center [419, 214] width 207 height 64
click at [280, 195] on div "2 дня" at bounding box center [262, 193] width 127 height 27
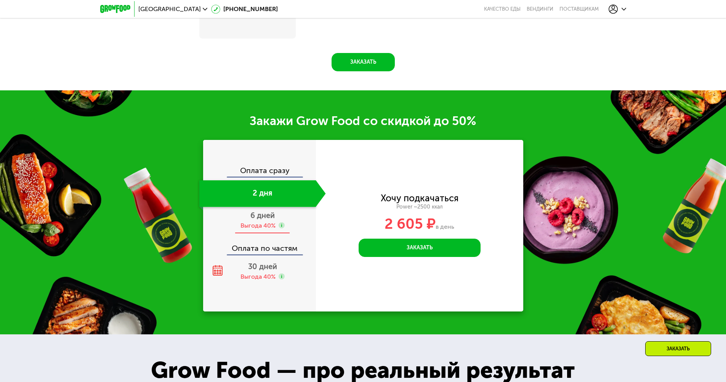
click at [264, 219] on span "6 дней" at bounding box center [262, 215] width 24 height 9
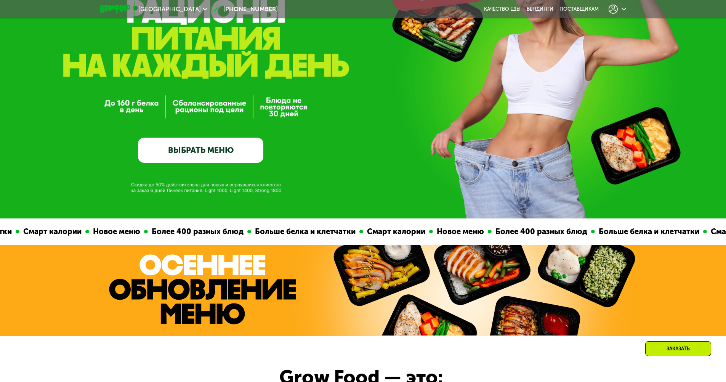
scroll to position [0, 0]
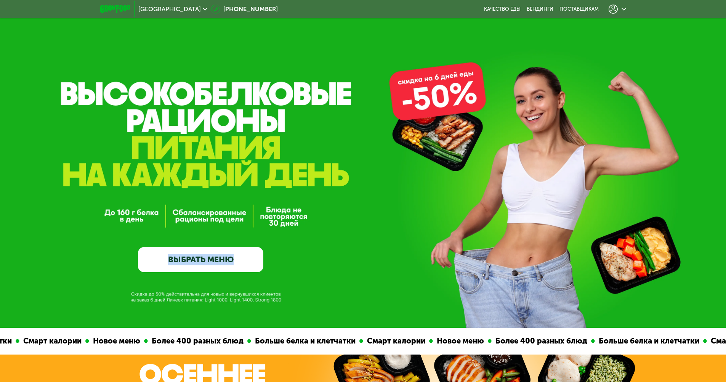
drag, startPoint x: 71, startPoint y: 95, endPoint x: 271, endPoint y: 101, distance: 200.5
click at [266, 100] on div "GrowFood — доставка правильного питания ВЫБРАТЬ МЕНЮ" at bounding box center [363, 164] width 726 height 328
click at [197, 149] on div "GrowFood — доставка правильного питания ВЫБРАТЬ МЕНЮ" at bounding box center [200, 194] width 125 height 156
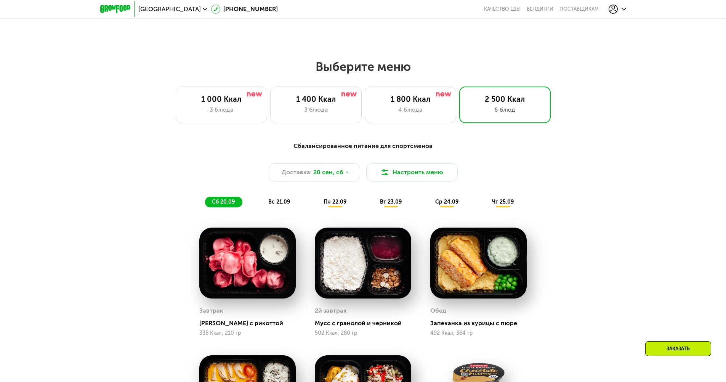
scroll to position [610, 0]
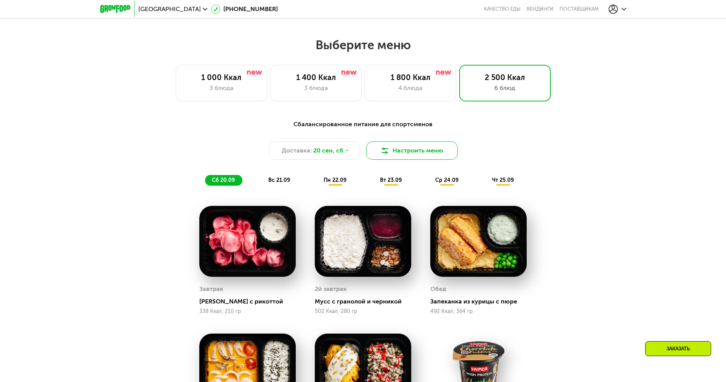
click at [392, 151] on button "Настроить меню" at bounding box center [411, 150] width 91 height 18
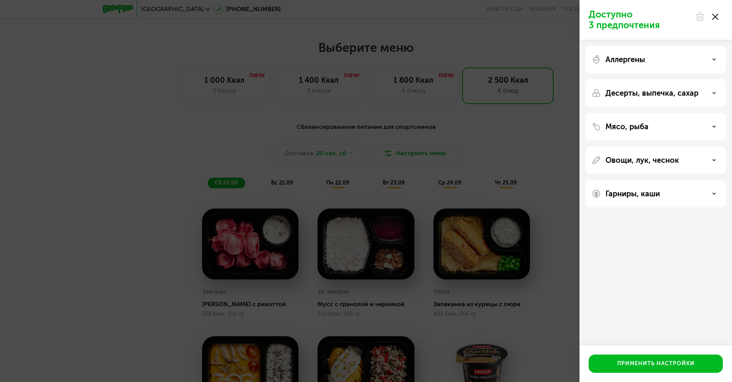
click at [667, 62] on div "Аллергены" at bounding box center [655, 59] width 128 height 9
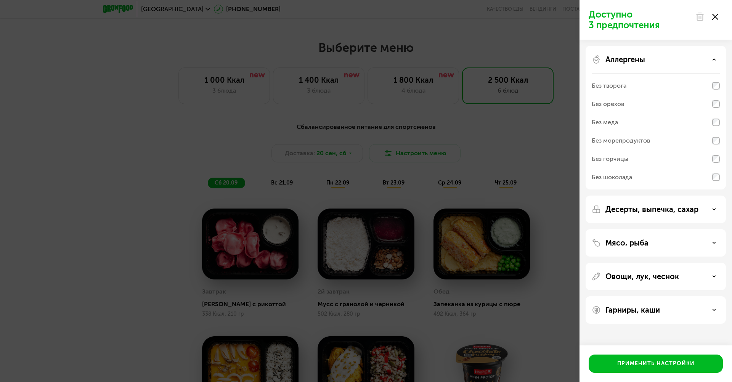
click at [676, 66] on div "Аллергены Без творога Без орехов Без меда Без морепродуктов Без горчицы Без шок…" at bounding box center [655, 118] width 140 height 144
click at [673, 69] on div "Аллергены Без творога Без орехов Без меда Без морепродуктов Без горчицы Без шок…" at bounding box center [655, 118] width 140 height 144
click at [671, 62] on div "Аллергены" at bounding box center [655, 59] width 128 height 9
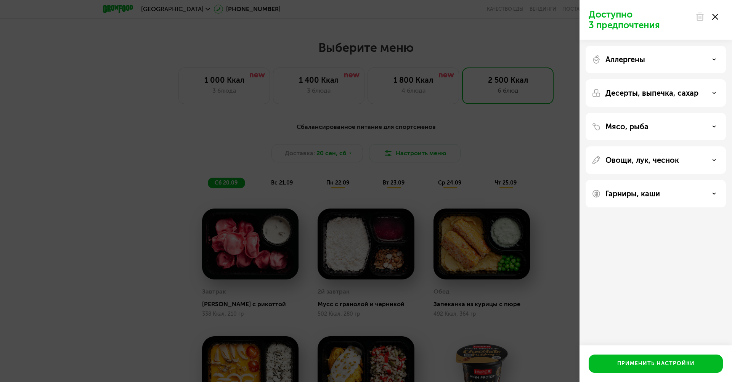
click at [474, 182] on div "Доступно 3 предпочтения Аллергены Десерты, выпечка, сахар Мясо, рыба Овощи, лук…" at bounding box center [366, 191] width 732 height 382
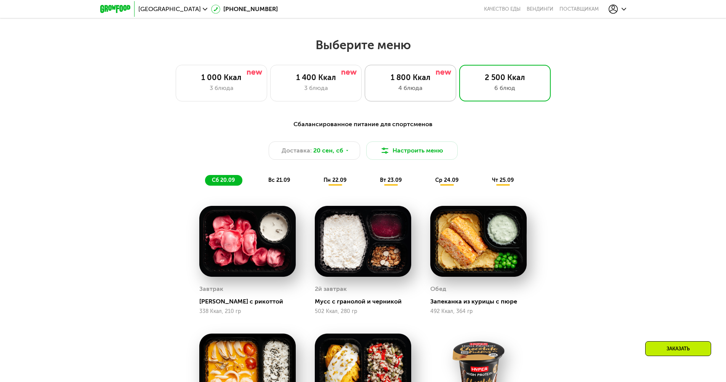
click at [412, 97] on div "1 800 Ккал 4 блюда" at bounding box center [410, 83] width 91 height 37
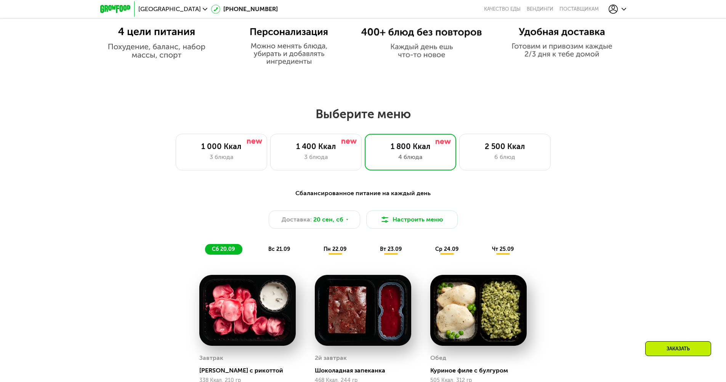
scroll to position [533, 0]
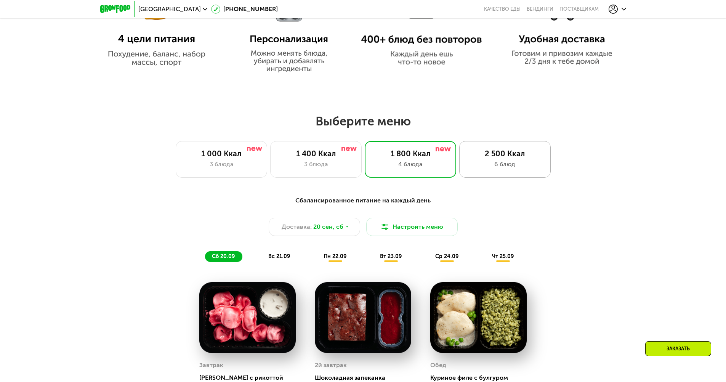
click at [488, 151] on div "2 500 Ккал 6 блюд" at bounding box center [504, 159] width 91 height 37
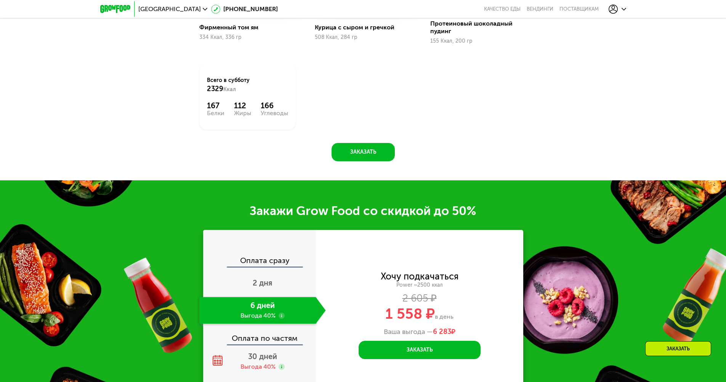
scroll to position [1105, 0]
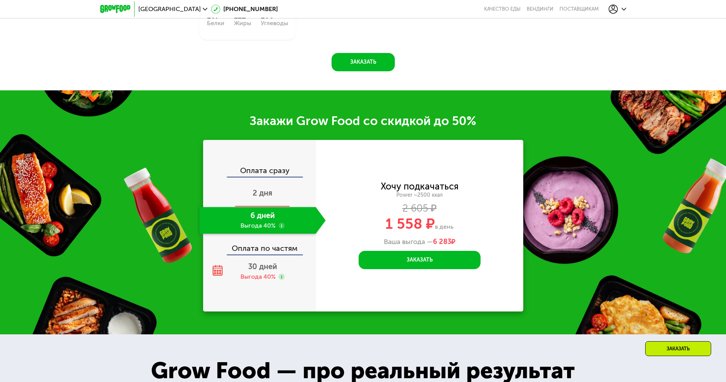
click at [279, 193] on div "2 дня" at bounding box center [262, 193] width 127 height 27
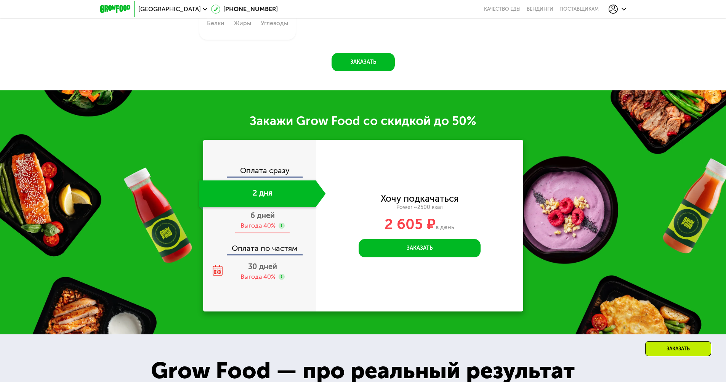
click at [255, 228] on div "Выгода 40%" at bounding box center [257, 225] width 35 height 8
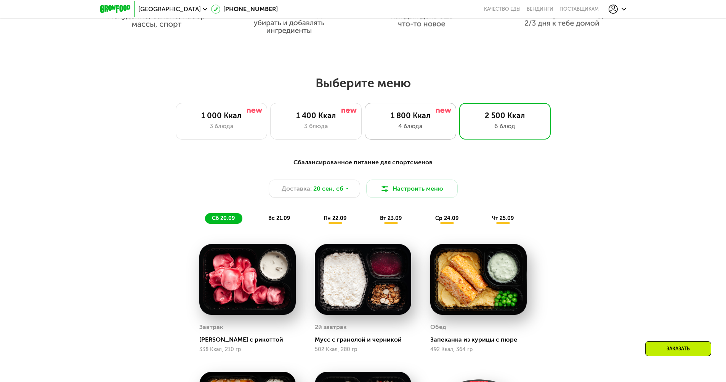
click at [410, 120] on div "1 800 Ккал" at bounding box center [410, 115] width 75 height 9
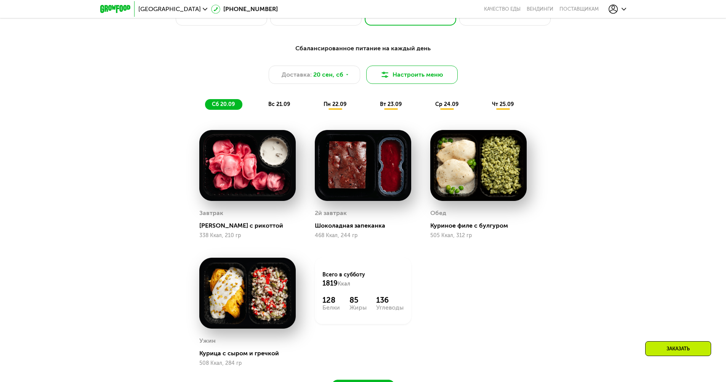
scroll to position [648, 0]
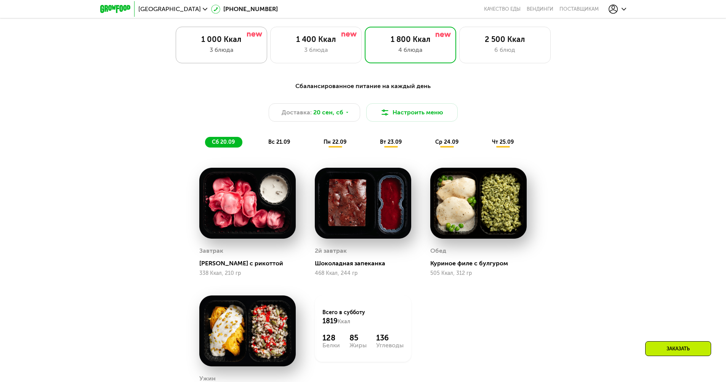
click at [254, 63] on div "1 000 Ккал 3 блюда" at bounding box center [221, 45] width 91 height 37
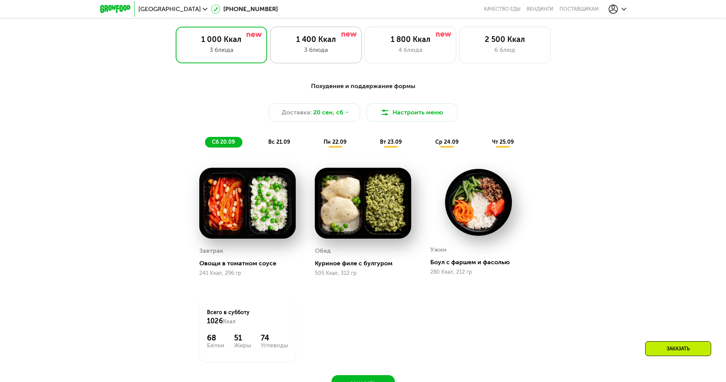
click at [306, 43] on div "1 400 Ккал" at bounding box center [315, 39] width 75 height 9
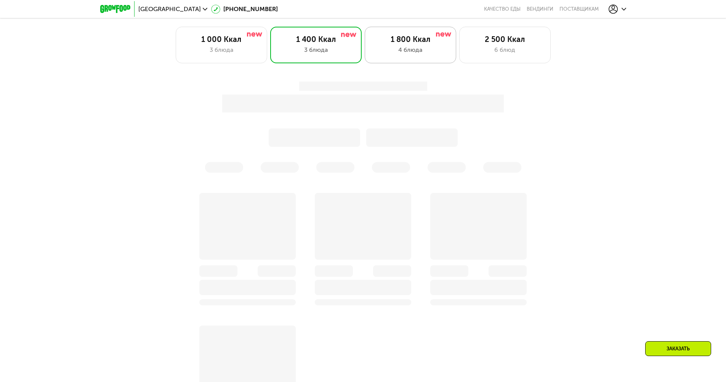
click at [383, 51] on div "4 блюда" at bounding box center [410, 49] width 75 height 9
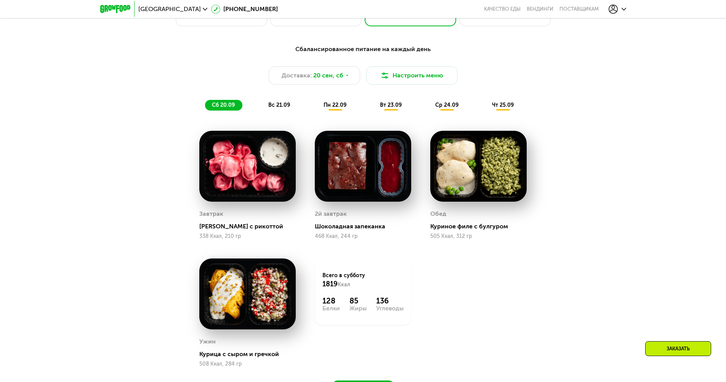
scroll to position [724, 0]
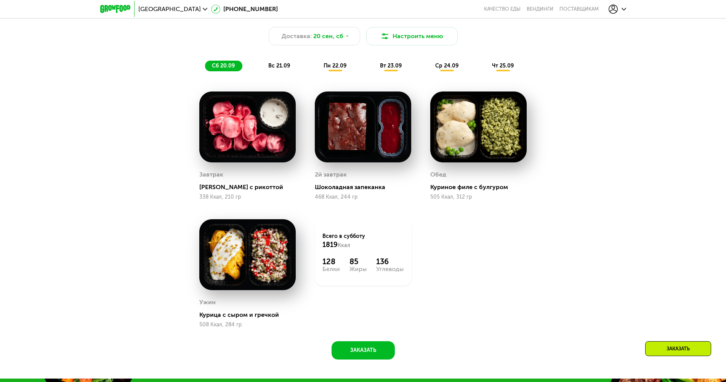
click at [279, 66] on span "вс 21.09" at bounding box center [279, 65] width 22 height 6
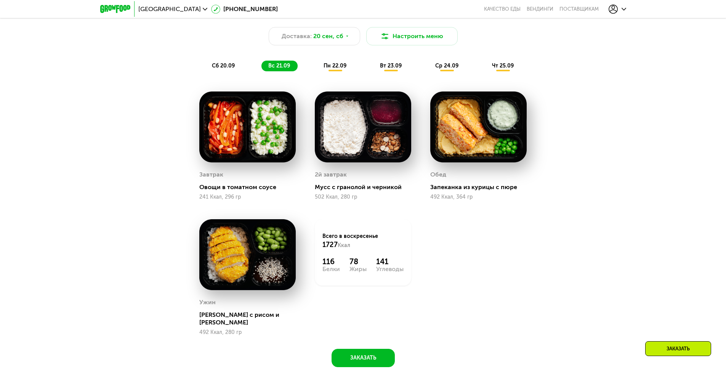
click at [220, 66] on span "сб 20.09" at bounding box center [223, 65] width 23 height 6
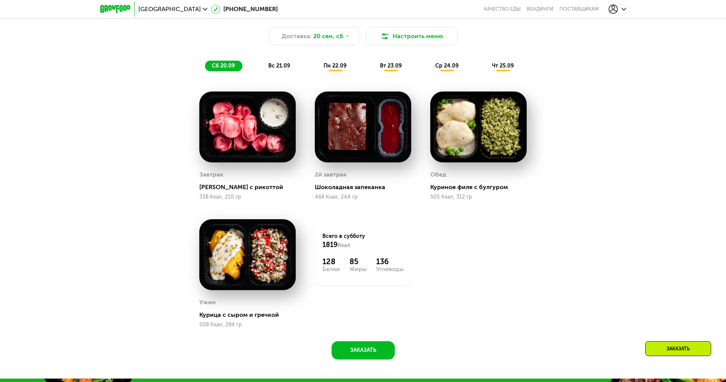
click at [275, 69] on span "вс 21.09" at bounding box center [279, 65] width 22 height 6
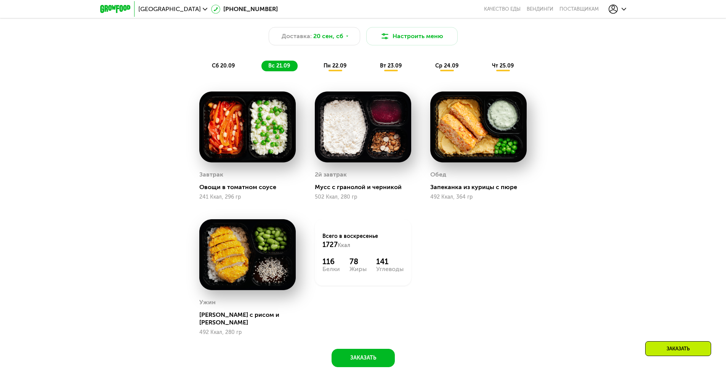
click at [220, 69] on span "сб 20.09" at bounding box center [223, 65] width 23 height 6
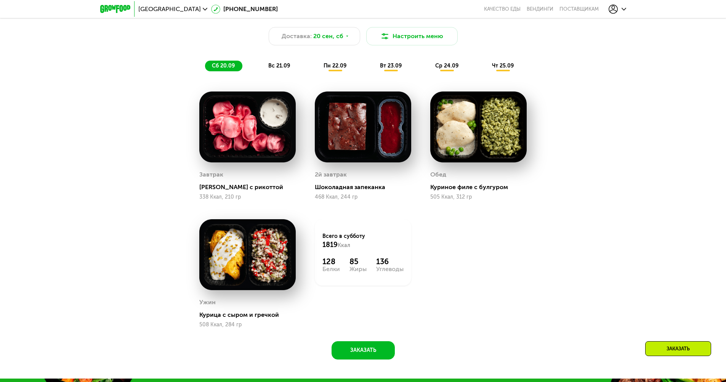
click at [269, 69] on span "вс 21.09" at bounding box center [279, 65] width 22 height 6
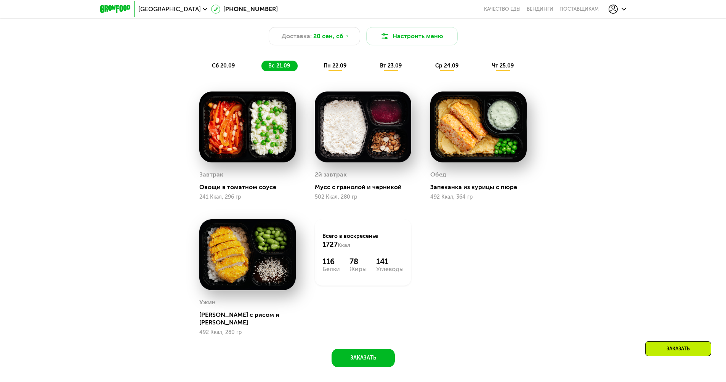
click at [330, 71] on div "пн 22.09" at bounding box center [335, 66] width 37 height 11
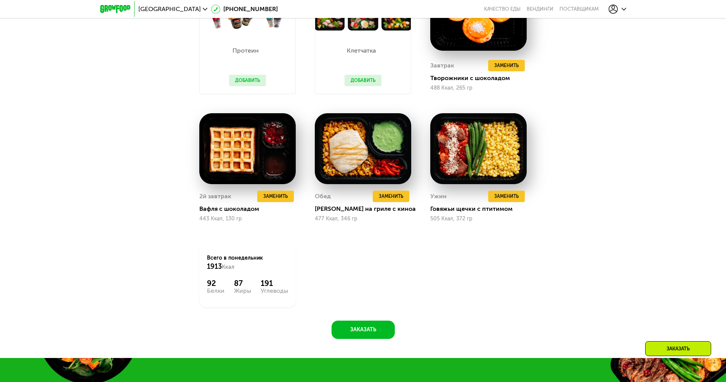
scroll to position [838, 0]
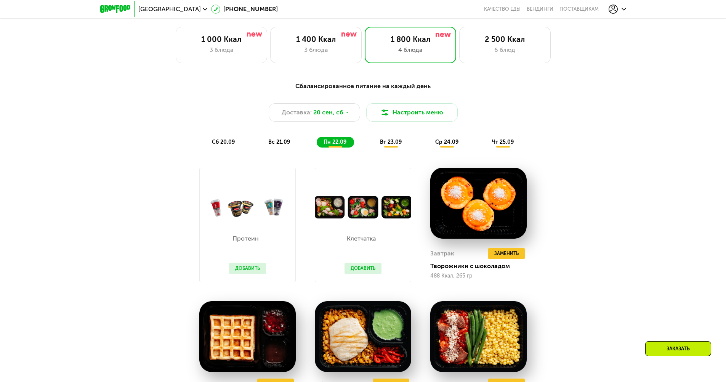
click at [392, 145] on span "вт 23.09" at bounding box center [391, 142] width 22 height 6
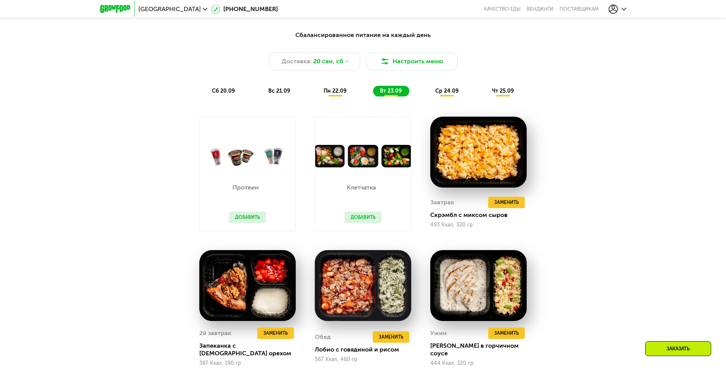
scroll to position [610, 0]
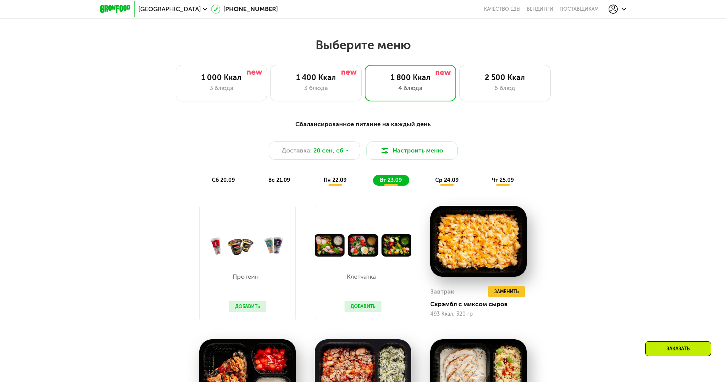
click at [450, 182] on span "ср 24.09" at bounding box center [446, 180] width 23 height 6
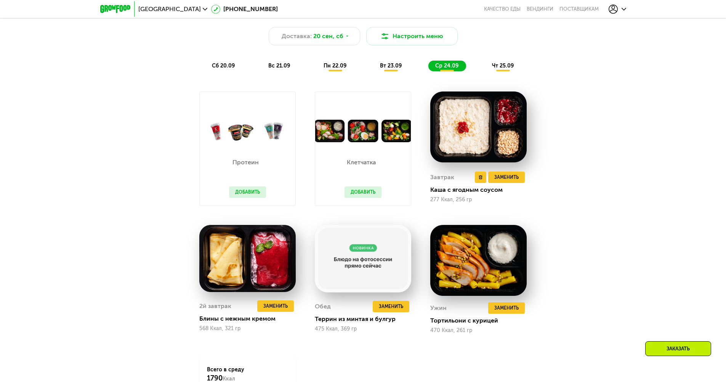
scroll to position [686, 0]
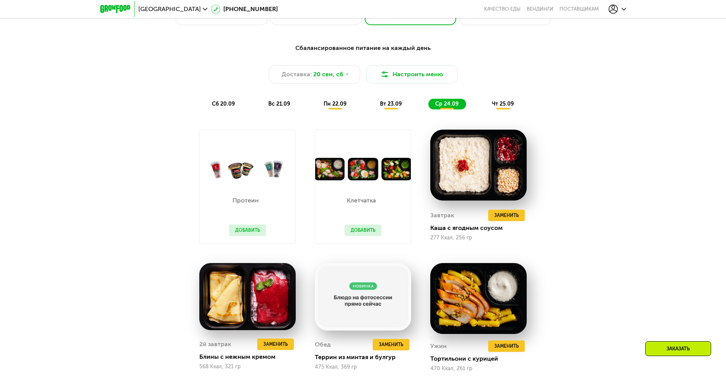
click at [496, 105] on span "чт 25.09" at bounding box center [503, 104] width 22 height 6
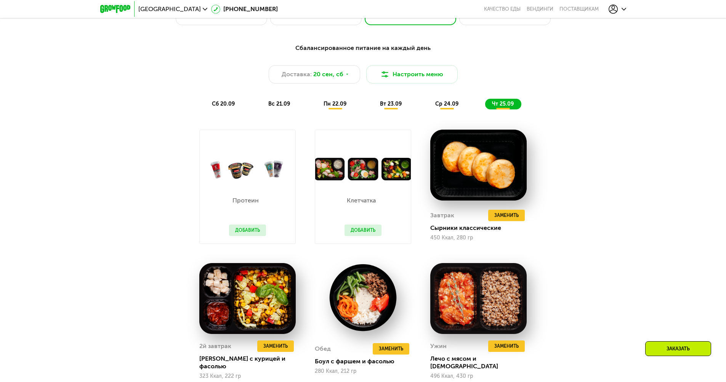
click at [446, 106] on span "ср 24.09" at bounding box center [446, 104] width 23 height 6
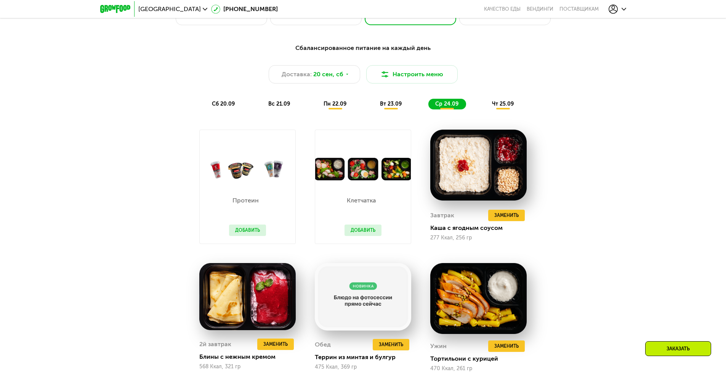
click at [406, 103] on div "вт 23.09" at bounding box center [391, 104] width 36 height 11
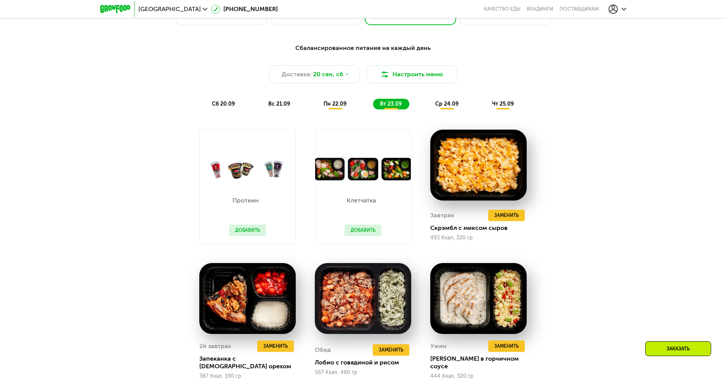
drag, startPoint x: 364, startPoint y: 102, endPoint x: 321, endPoint y: 102, distance: 43.1
click at [364, 102] on div "сб 20.09 вс 21.09 пн 22.09 вт 23.09 ср 24.09 чт 25.09" at bounding box center [363, 104] width 316 height 11
click at [321, 102] on div "пн 22.09" at bounding box center [335, 104] width 37 height 11
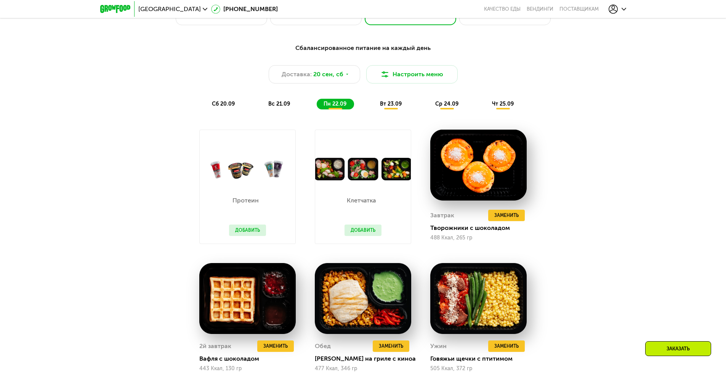
drag, startPoint x: 270, startPoint y: 106, endPoint x: 237, endPoint y: 103, distance: 33.3
click at [269, 106] on span "вс 21.09" at bounding box center [279, 104] width 22 height 6
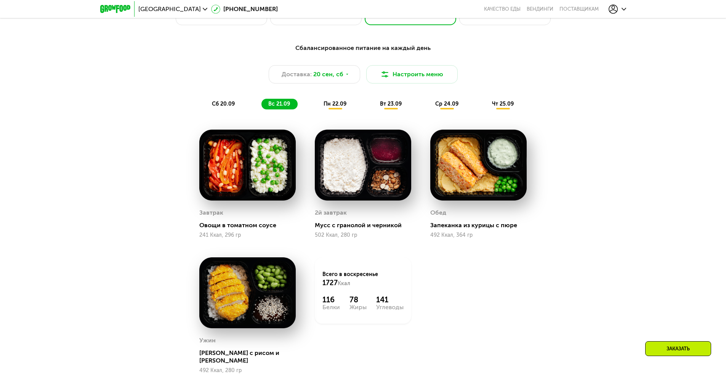
click at [235, 103] on div "сб 20.09" at bounding box center [223, 104] width 37 height 11
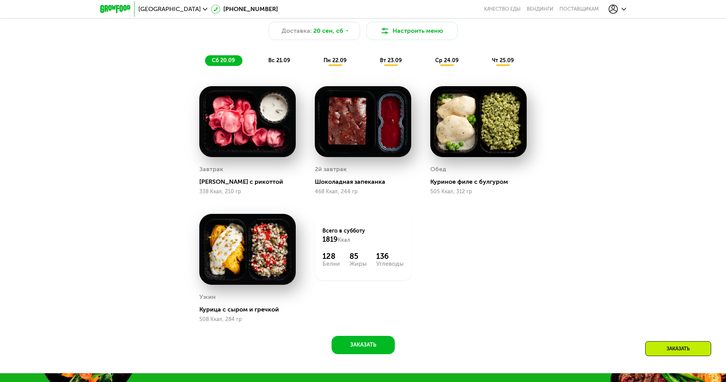
scroll to position [724, 0]
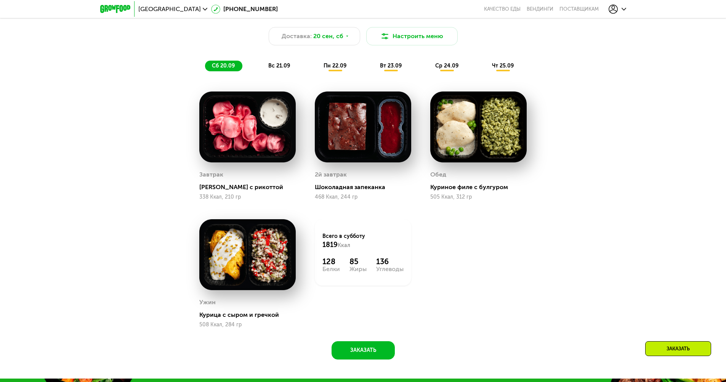
click at [274, 69] on span "вс 21.09" at bounding box center [279, 65] width 22 height 6
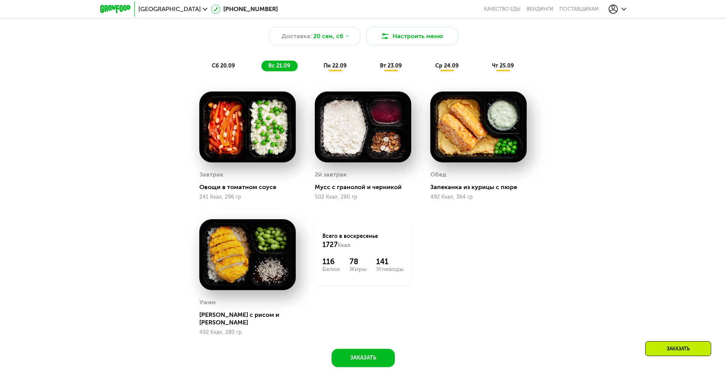
click at [333, 69] on span "пн 22.09" at bounding box center [334, 65] width 23 height 6
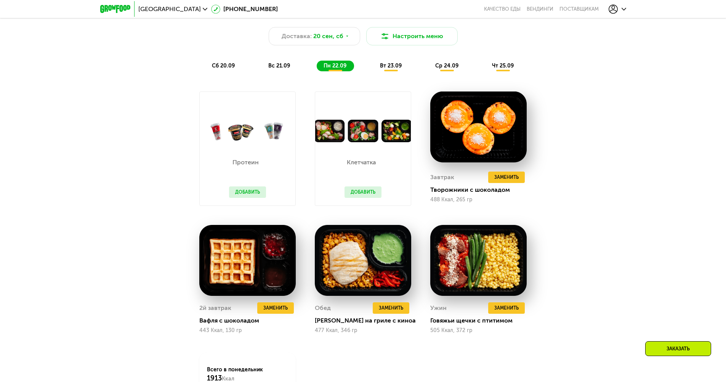
click at [580, 159] on div "Сбалансированное питание на каждый день Доставка: [DATE] Настроить меню сб 20.0…" at bounding box center [362, 226] width 469 height 450
click at [245, 196] on button "Добавить" at bounding box center [247, 191] width 37 height 11
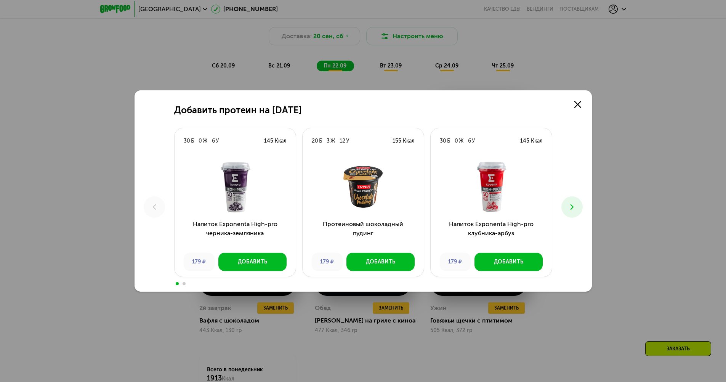
click at [571, 203] on icon at bounding box center [571, 206] width 9 height 9
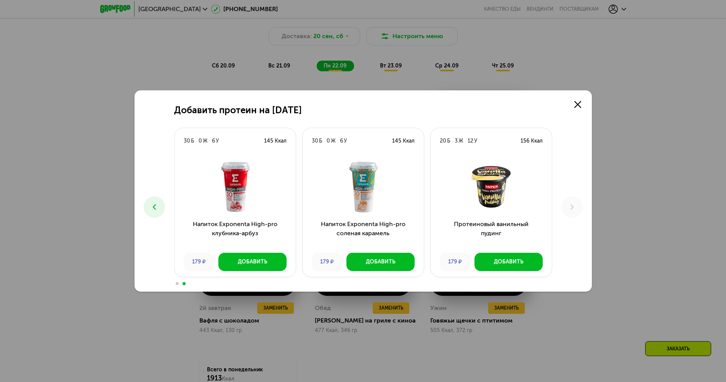
click at [147, 203] on button at bounding box center [154, 206] width 21 height 21
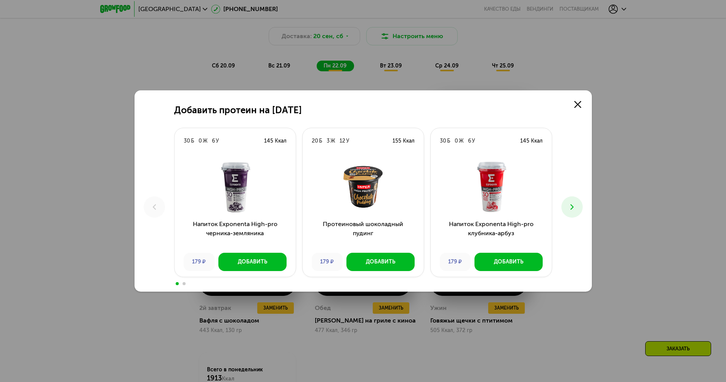
click at [107, 207] on div "Добавить протеин на [DATE] Б 0 Ж 6 У 145 Ккал Напиток Exponenta High-pro черник…" at bounding box center [363, 191] width 726 height 382
click at [581, 107] on link at bounding box center [577, 104] width 15 height 15
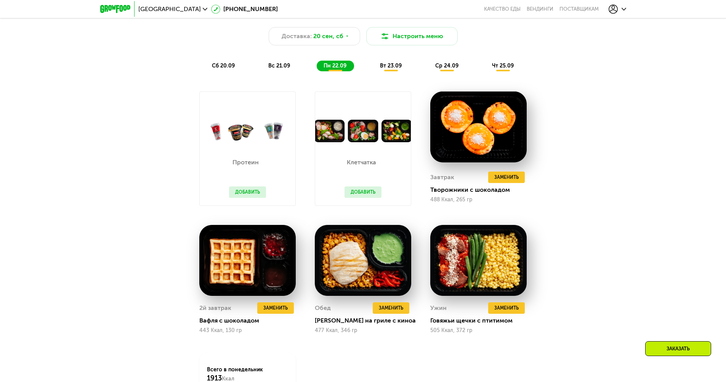
click at [387, 69] on span "вт 23.09" at bounding box center [391, 65] width 22 height 6
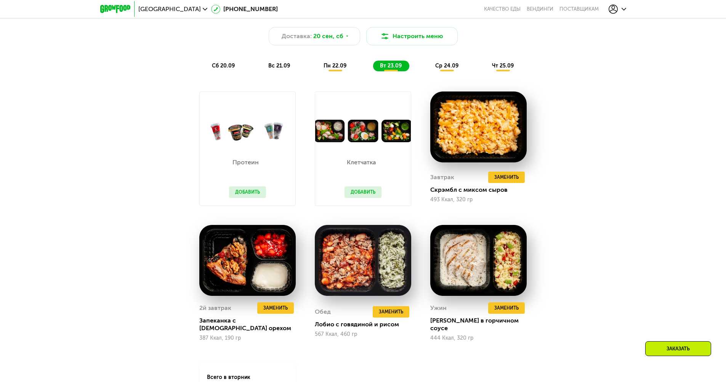
click at [331, 69] on span "пн 22.09" at bounding box center [334, 65] width 23 height 6
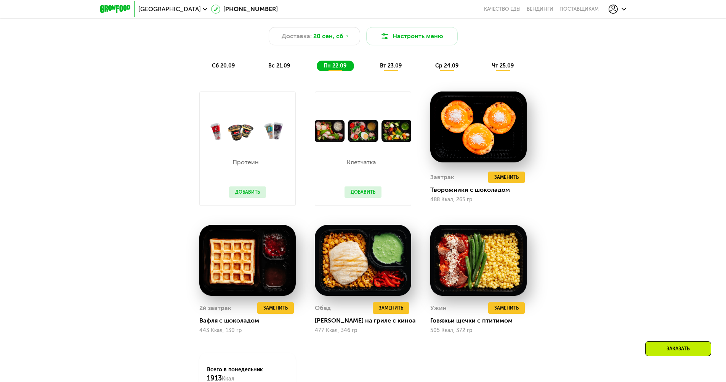
click at [392, 69] on span "вт 23.09" at bounding box center [391, 65] width 22 height 6
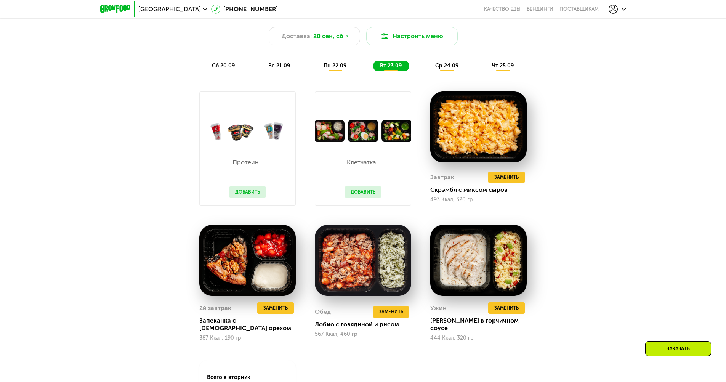
click at [439, 66] on span "ср 24.09" at bounding box center [446, 65] width 23 height 6
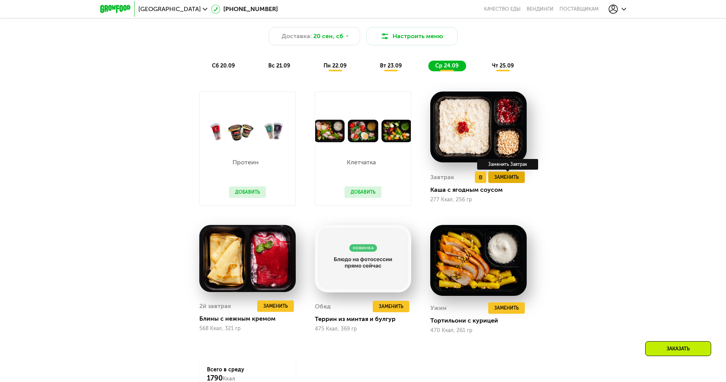
click at [508, 177] on span "Заменить" at bounding box center [506, 177] width 24 height 8
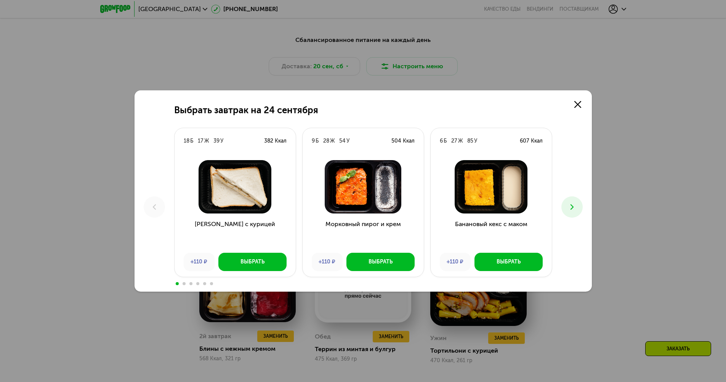
scroll to position [686, 0]
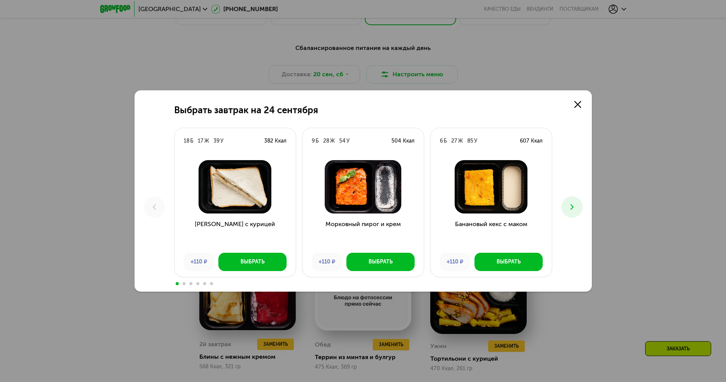
click at [576, 206] on icon at bounding box center [571, 206] width 9 height 9
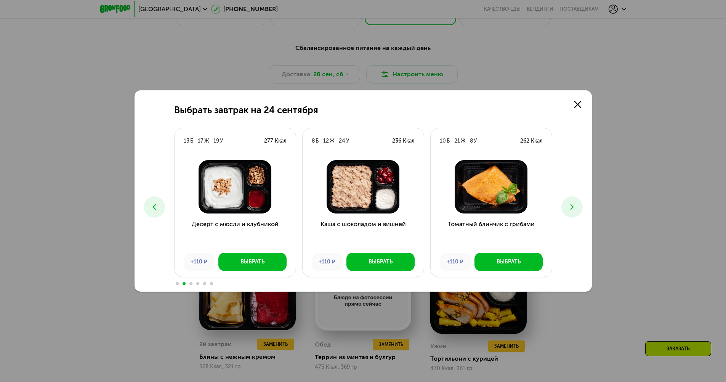
click at [575, 206] on icon at bounding box center [571, 206] width 9 height 9
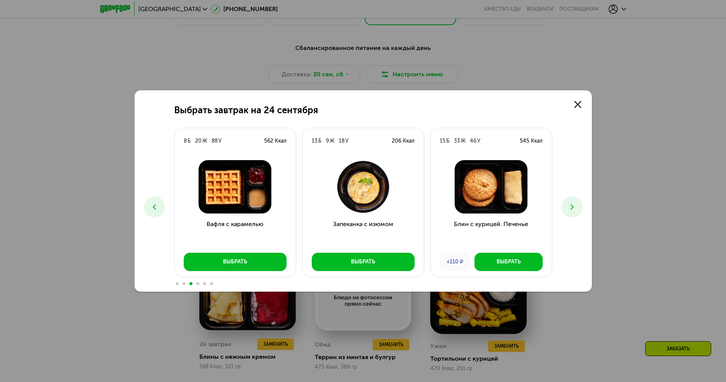
click at [575, 206] on icon at bounding box center [571, 206] width 9 height 9
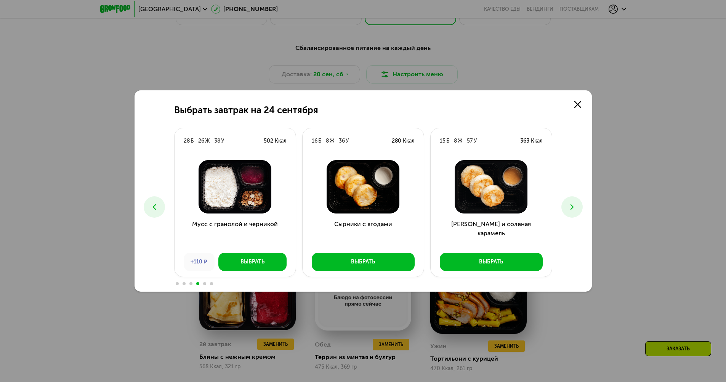
click at [575, 208] on icon at bounding box center [571, 206] width 9 height 9
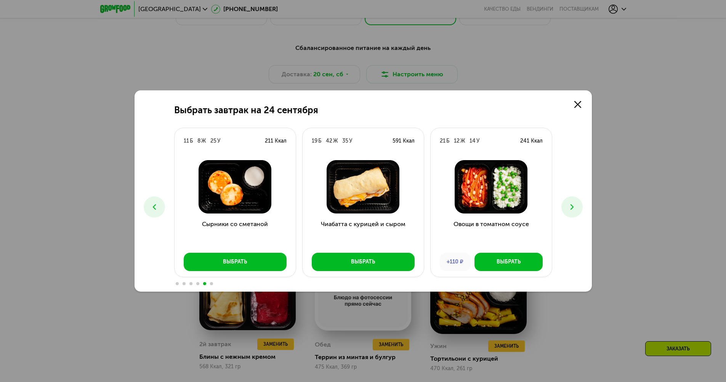
click at [575, 208] on icon at bounding box center [571, 206] width 9 height 9
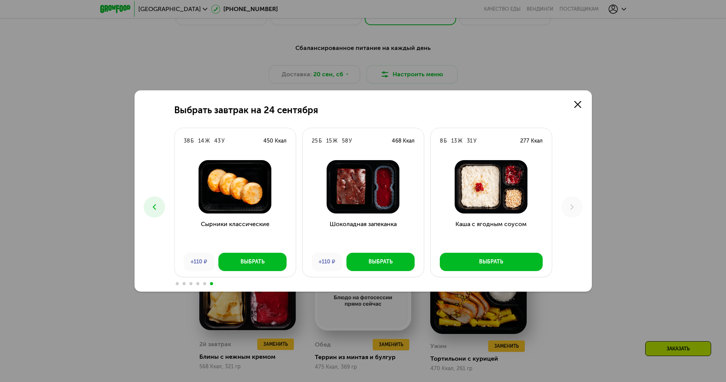
click at [154, 211] on button at bounding box center [154, 206] width 21 height 21
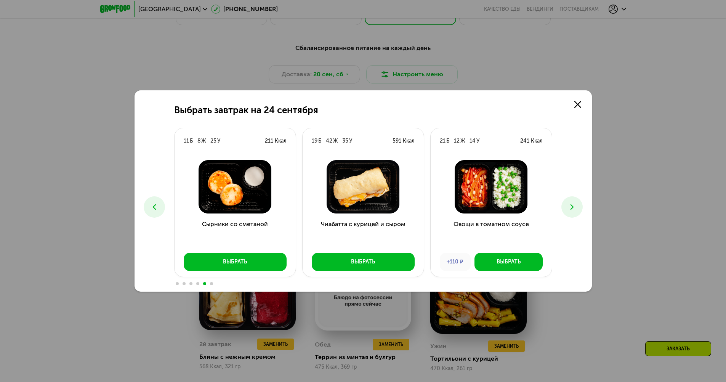
click at [621, 215] on div "Выбрать завтрак на [DATE] Б 17 Ж 39 У 382 Ккал Сэндвич с курицей +110 ₽ Выбрать…" at bounding box center [363, 191] width 726 height 382
click at [579, 102] on use at bounding box center [577, 104] width 7 height 7
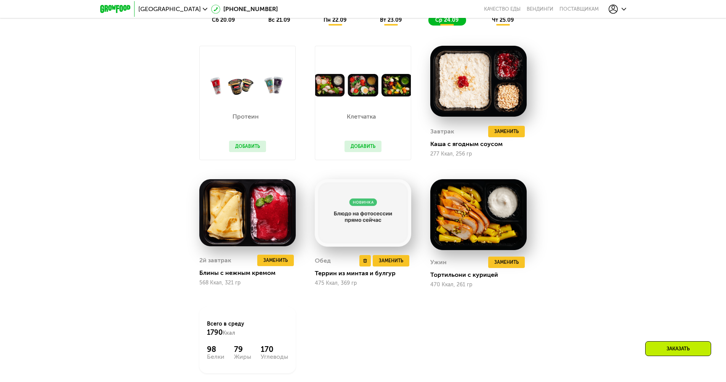
scroll to position [800, 0]
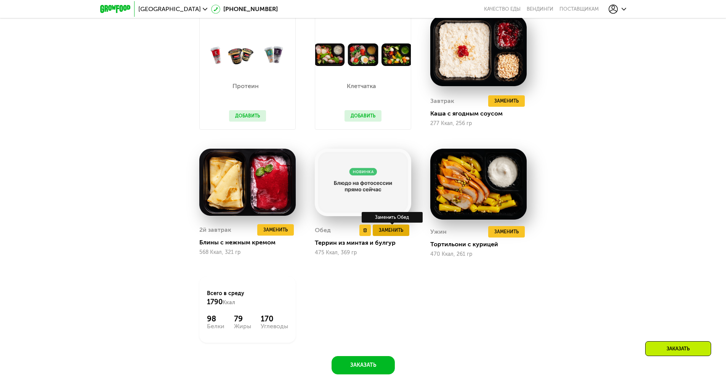
click at [396, 234] on span "Заменить" at bounding box center [391, 230] width 24 height 8
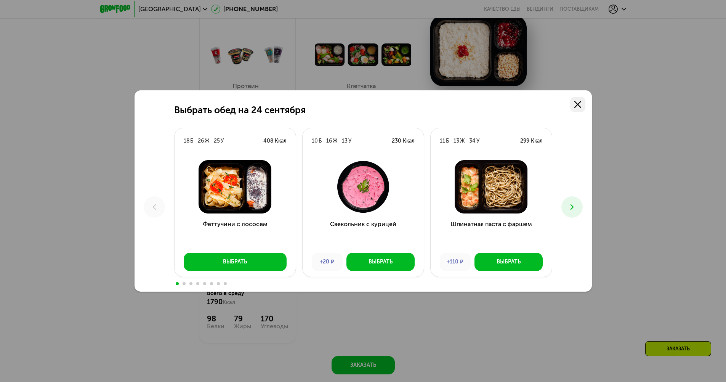
click at [582, 102] on link at bounding box center [577, 104] width 15 height 15
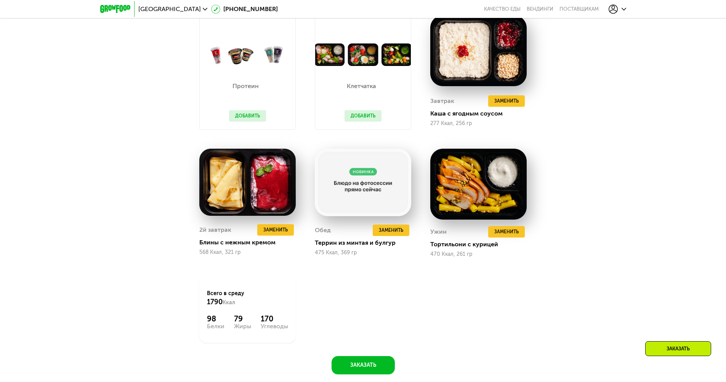
click at [584, 121] on div "Сбалансированное питание на каждый день Доставка: [DATE] Настроить меню сб 20.0…" at bounding box center [362, 150] width 469 height 450
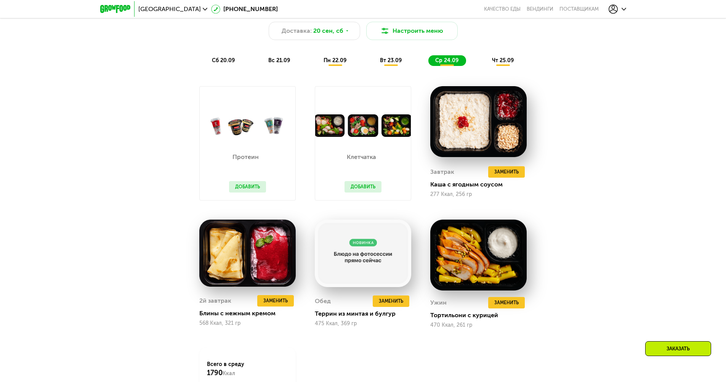
scroll to position [724, 0]
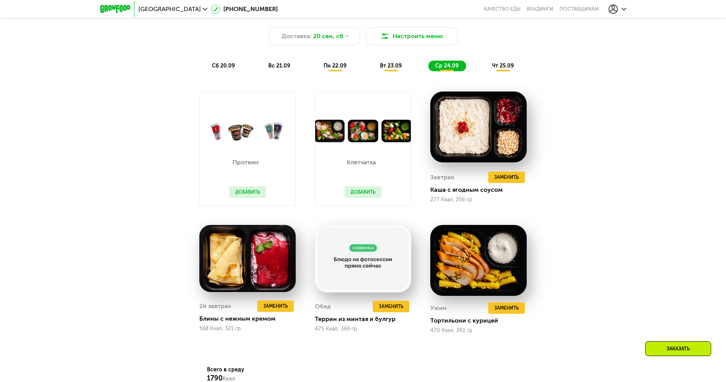
click at [503, 67] on span "чт 25.09" at bounding box center [503, 65] width 22 height 6
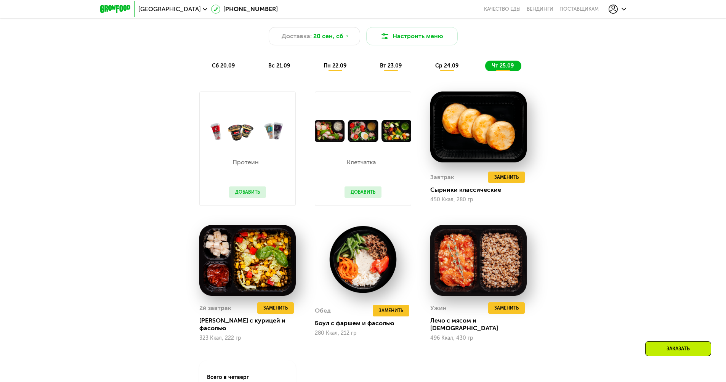
click at [213, 69] on span "сб 20.09" at bounding box center [223, 65] width 23 height 6
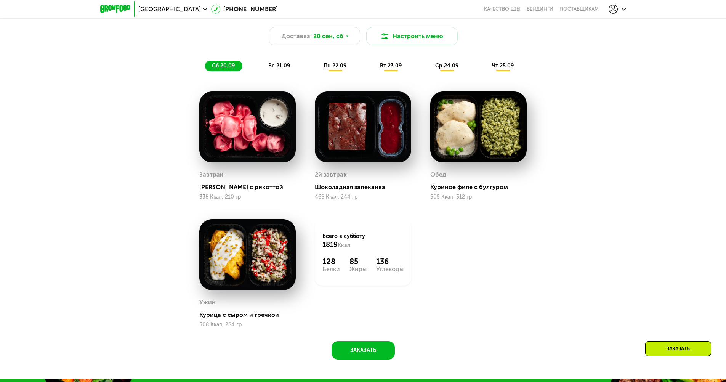
click at [247, 69] on div "сб 20.09 вс 21.09 пн 22.09 вт 23.09 ср 24.09 чт 25.09" at bounding box center [363, 66] width 316 height 11
click at [265, 69] on div "вс 21.09" at bounding box center [279, 66] width 36 height 11
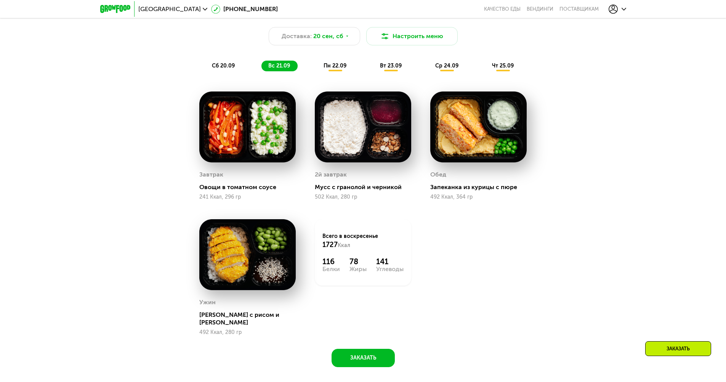
click at [322, 71] on div "пн 22.09" at bounding box center [335, 66] width 37 height 11
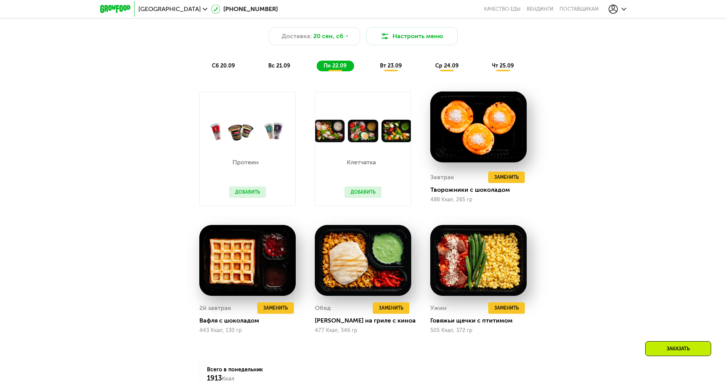
click at [262, 69] on div "вс 21.09" at bounding box center [279, 66] width 36 height 11
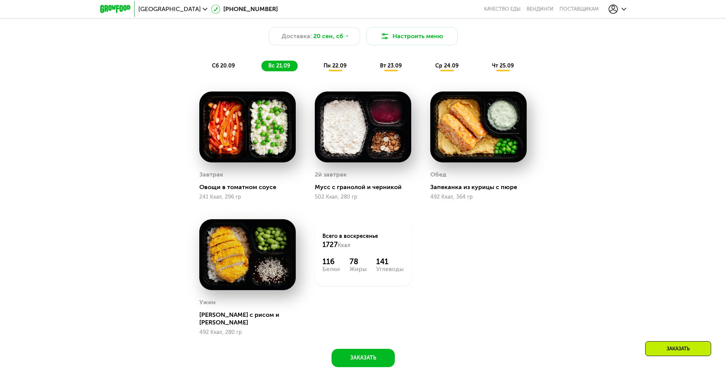
click at [228, 69] on span "сб 20.09" at bounding box center [223, 65] width 23 height 6
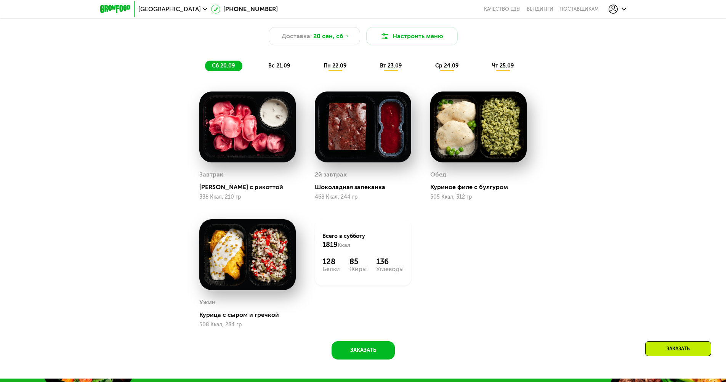
click at [274, 67] on span "вс 21.09" at bounding box center [279, 65] width 22 height 6
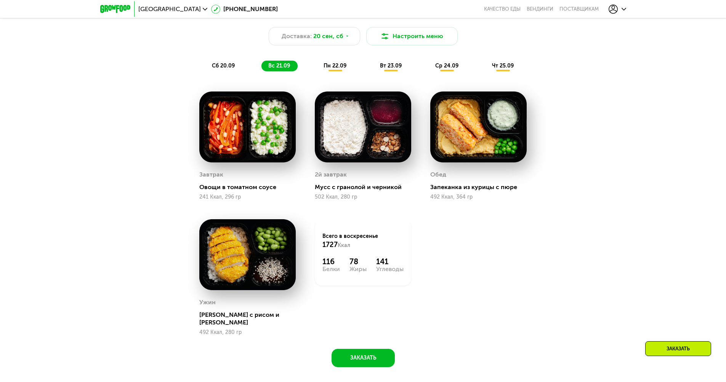
click at [225, 69] on span "сб 20.09" at bounding box center [223, 65] width 23 height 6
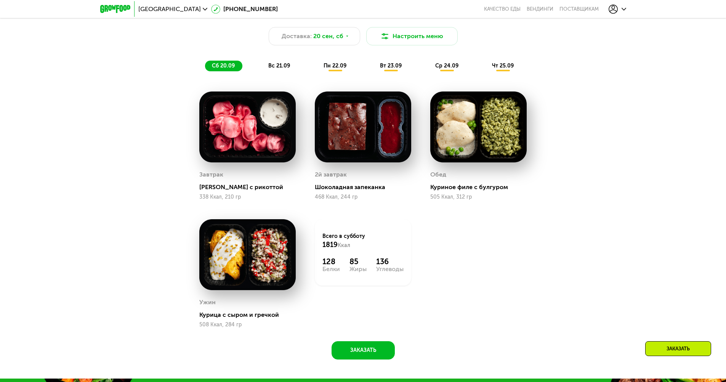
click at [275, 69] on span "вс 21.09" at bounding box center [279, 65] width 22 height 6
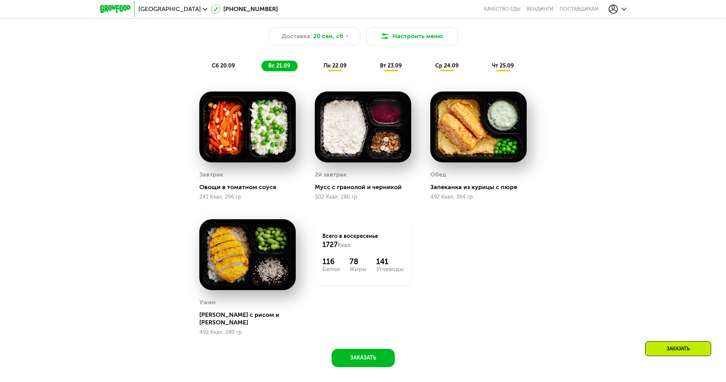
drag, startPoint x: 234, startPoint y: 69, endPoint x: 254, endPoint y: 69, distance: 20.2
click at [234, 69] on span "сб 20.09" at bounding box center [223, 65] width 23 height 6
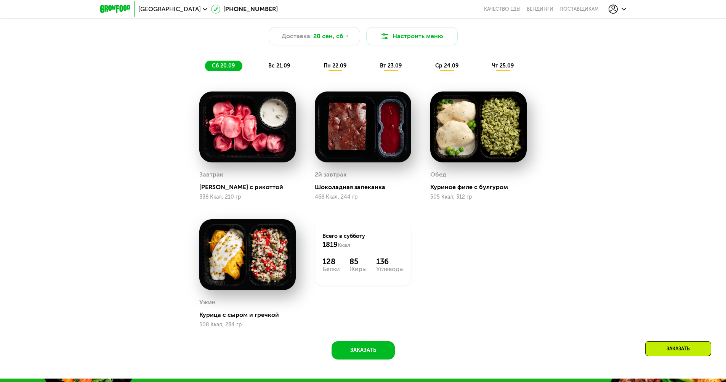
click at [280, 68] on span "вс 21.09" at bounding box center [279, 65] width 22 height 6
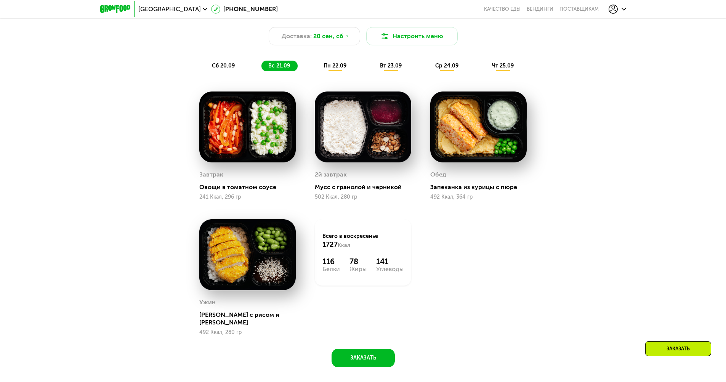
click at [224, 68] on span "сб 20.09" at bounding box center [223, 65] width 23 height 6
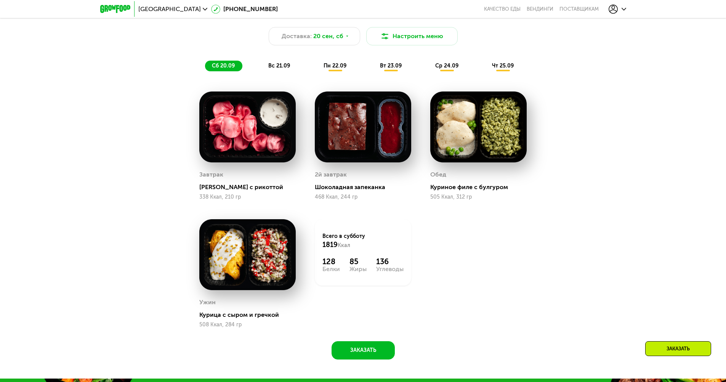
click at [267, 67] on div "вс 21.09" at bounding box center [279, 66] width 36 height 11
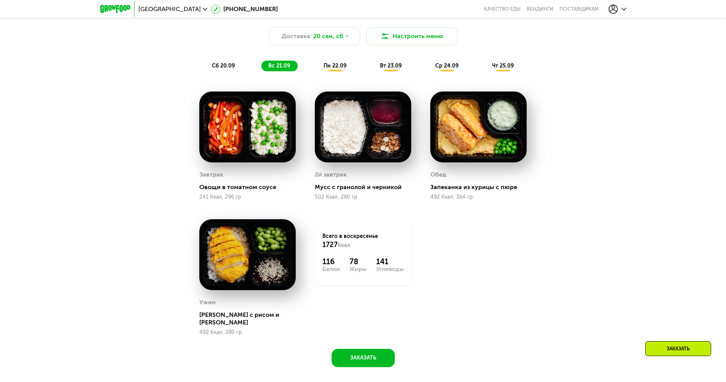
click at [342, 69] on span "пн 22.09" at bounding box center [334, 65] width 23 height 6
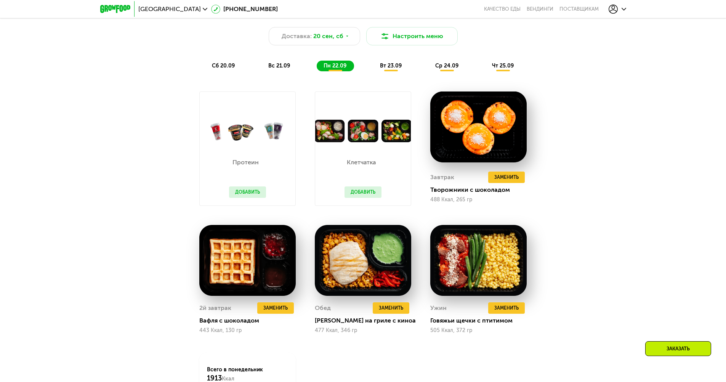
click at [392, 69] on span "вт 23.09" at bounding box center [391, 65] width 22 height 6
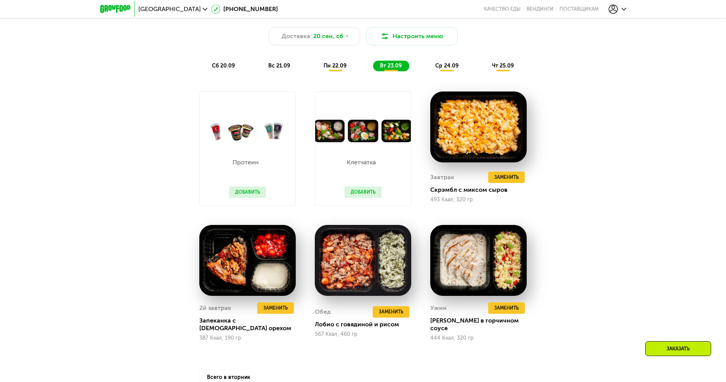
drag, startPoint x: 341, startPoint y: 68, endPoint x: 276, endPoint y: 70, distance: 65.2
click at [341, 68] on span "пн 22.09" at bounding box center [334, 65] width 23 height 6
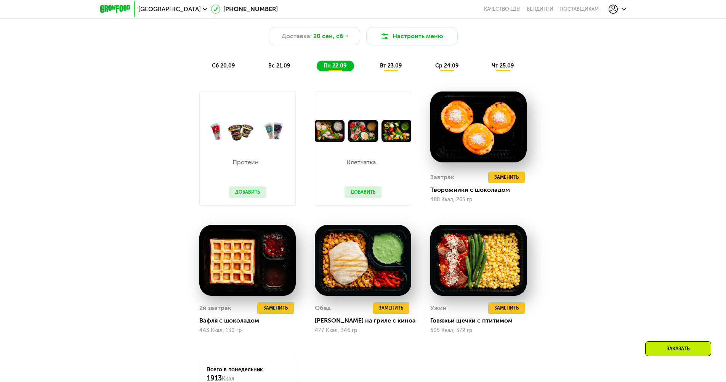
click at [269, 69] on span "вс 21.09" at bounding box center [279, 65] width 22 height 6
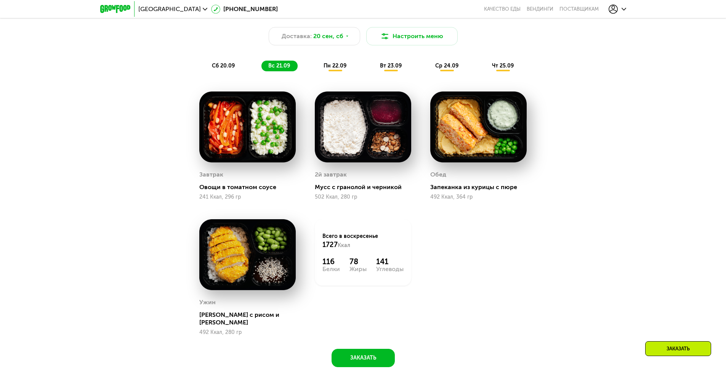
click at [227, 70] on div "сб 20.09" at bounding box center [223, 66] width 37 height 11
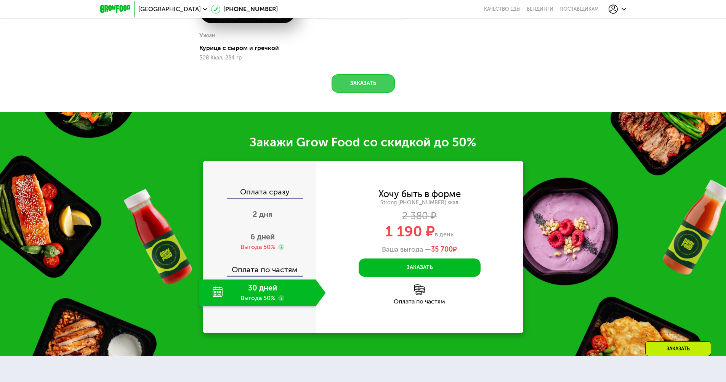
click at [367, 80] on button "Заказать" at bounding box center [363, 83] width 63 height 18
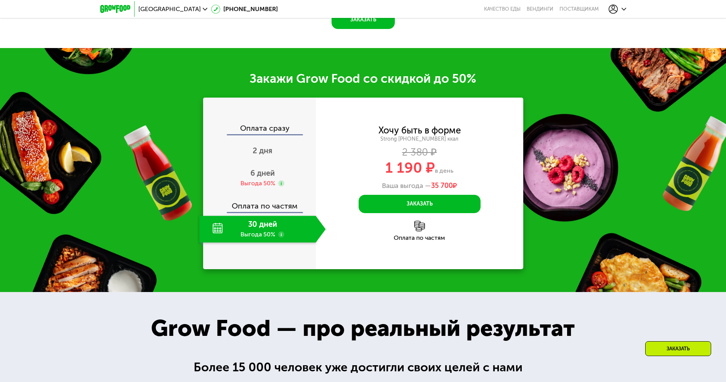
scroll to position [1029, 0]
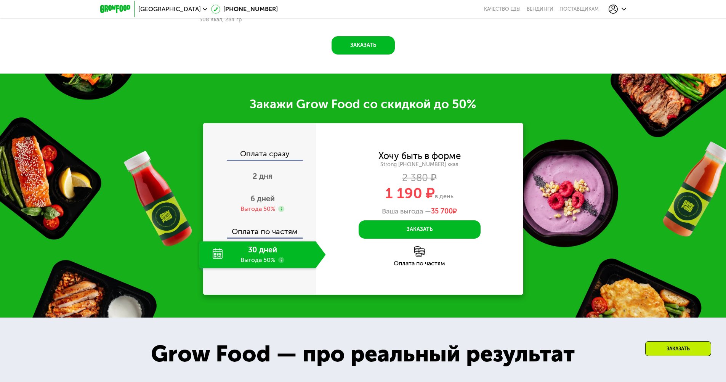
drag, startPoint x: 389, startPoint y: 210, endPoint x: 486, endPoint y: 211, distance: 96.4
click at [486, 211] on div "Ваша выгода — 35 700 ₽" at bounding box center [419, 211] width 207 height 8
click at [457, 212] on span "35 700 ₽" at bounding box center [444, 211] width 26 height 8
click at [422, 250] on img at bounding box center [419, 251] width 11 height 11
click at [417, 257] on img at bounding box center [419, 251] width 11 height 11
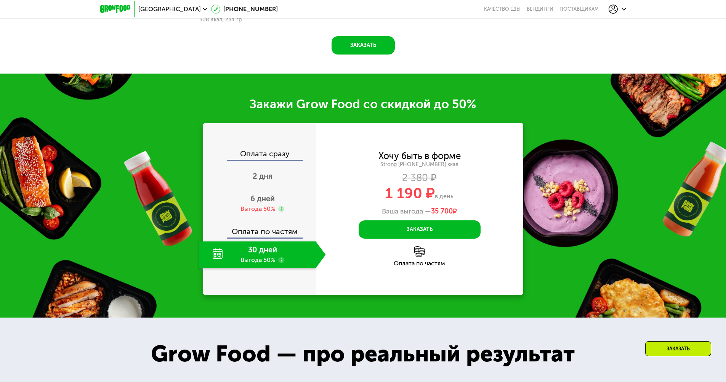
click at [408, 266] on div "Оплата по частям" at bounding box center [419, 263] width 207 height 6
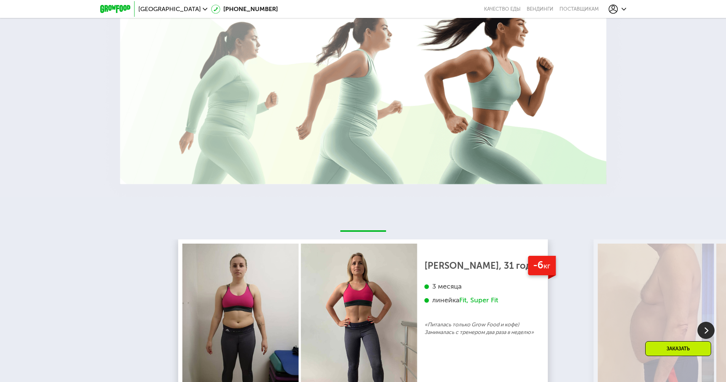
click at [678, 348] on div "Заказать" at bounding box center [678, 348] width 66 height 15
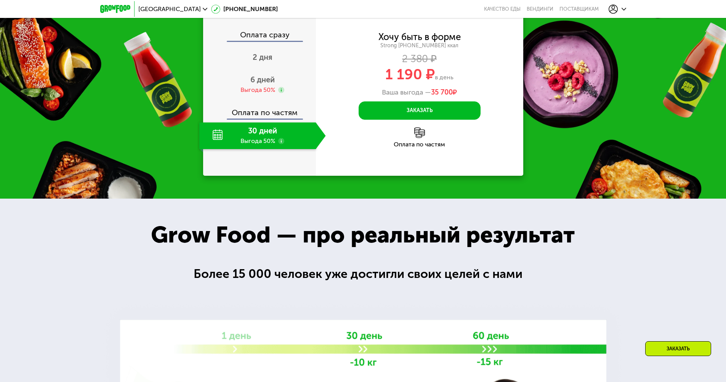
scroll to position [1105, 0]
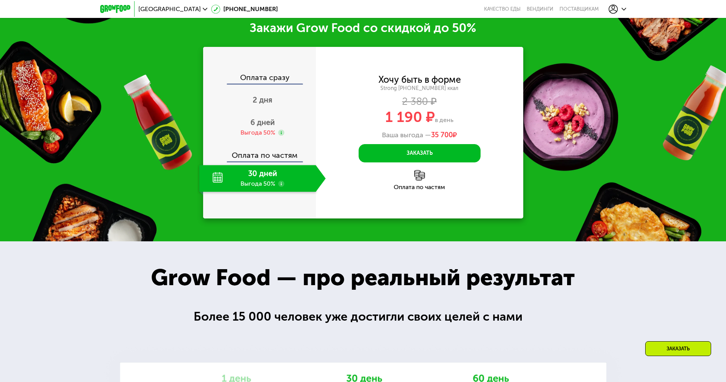
drag, startPoint x: 456, startPoint y: 135, endPoint x: 481, endPoint y: 137, distance: 25.3
click at [482, 137] on div "Ваша выгода — 35 700 ₽" at bounding box center [419, 135] width 207 height 8
click at [432, 138] on span "35 700" at bounding box center [442, 135] width 22 height 8
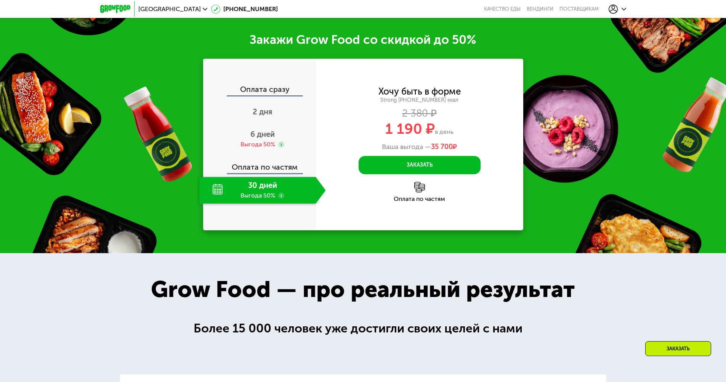
scroll to position [1067, 0]
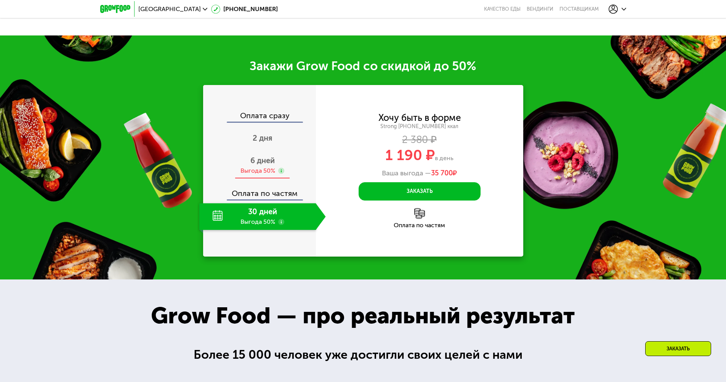
click at [255, 163] on span "6 дней" at bounding box center [262, 160] width 24 height 9
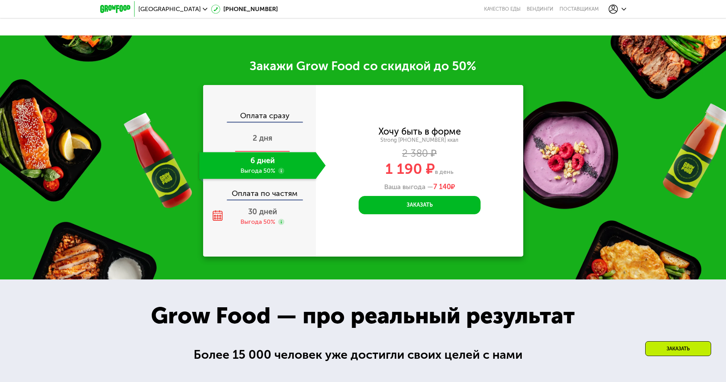
click at [268, 138] on span "2 дня" at bounding box center [263, 137] width 20 height 9
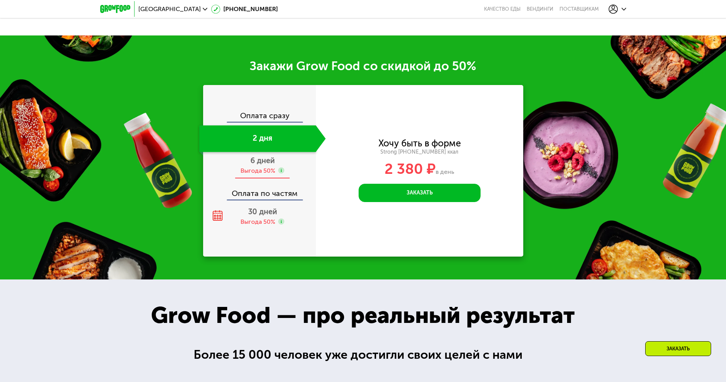
click at [263, 162] on span "6 дней" at bounding box center [262, 160] width 24 height 9
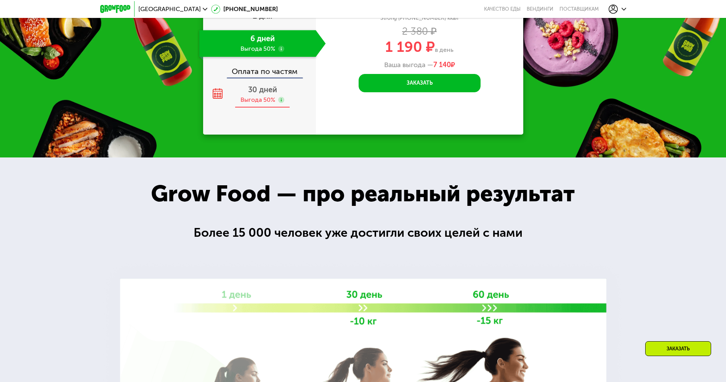
scroll to position [1067, 0]
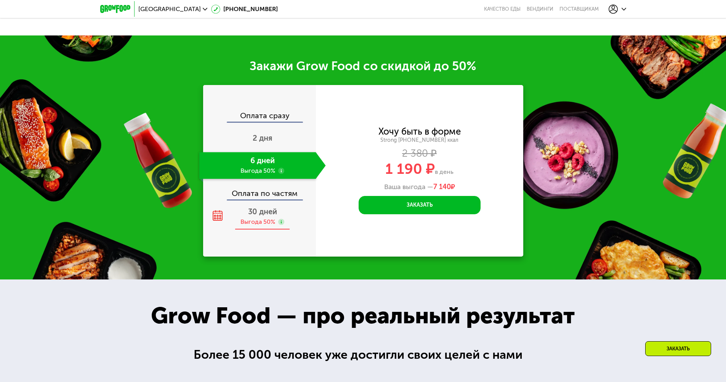
click at [261, 225] on div "Выгода 50%" at bounding box center [257, 222] width 35 height 8
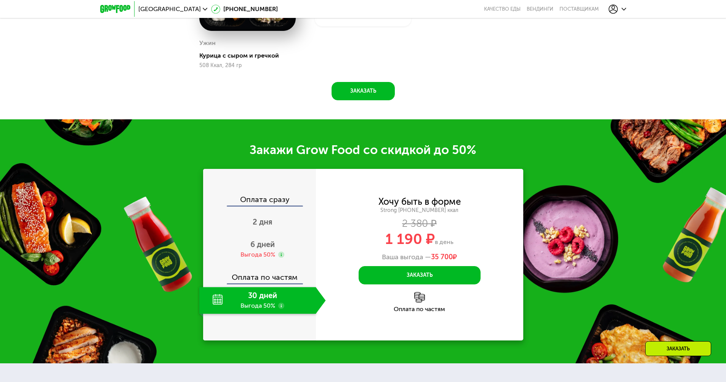
scroll to position [1029, 0]
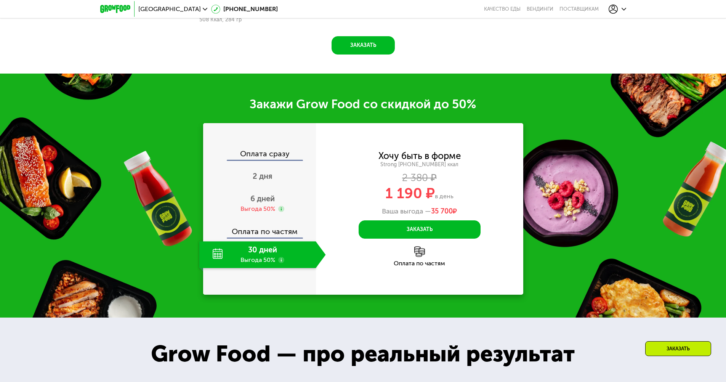
drag, startPoint x: 338, startPoint y: 162, endPoint x: 338, endPoint y: 156, distance: 5.7
click at [412, 233] on button "Заказать" at bounding box center [420, 229] width 122 height 18
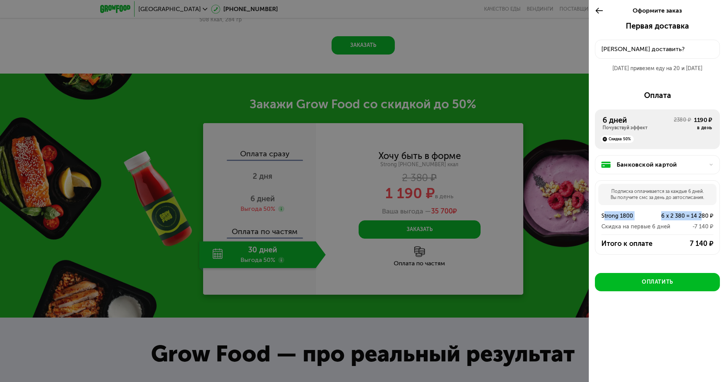
drag, startPoint x: 603, startPoint y: 216, endPoint x: 702, endPoint y: 218, distance: 99.5
click at [702, 218] on div "Strong 1800 6 x 2 380 = 14 280 ₽" at bounding box center [657, 215] width 112 height 9
click at [666, 224] on div "Скидка на первые 6 дней" at bounding box center [635, 226] width 69 height 9
drag, startPoint x: 620, startPoint y: 189, endPoint x: 712, endPoint y: 202, distance: 93.1
click at [713, 201] on div "Подписка оплачивается за каждые 6 дней. Вы получите смс за день до автосписания." at bounding box center [657, 194] width 118 height 21
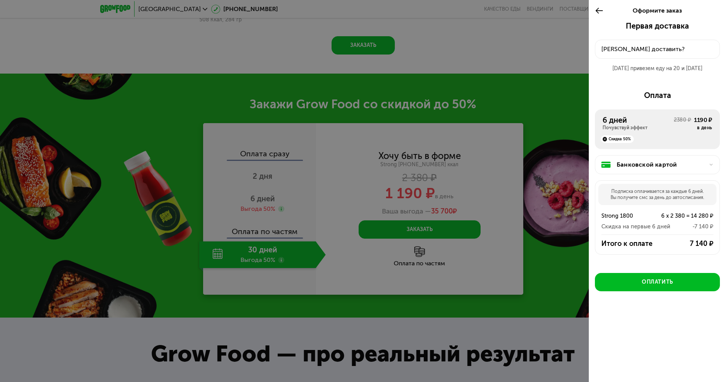
click at [596, 189] on div "Подписка оплачивается за каждые 6 дней. Вы получите смс за день до автосписания…" at bounding box center [657, 217] width 125 height 74
click at [660, 43] on button "[PERSON_NAME] доставить?" at bounding box center [657, 49] width 125 height 19
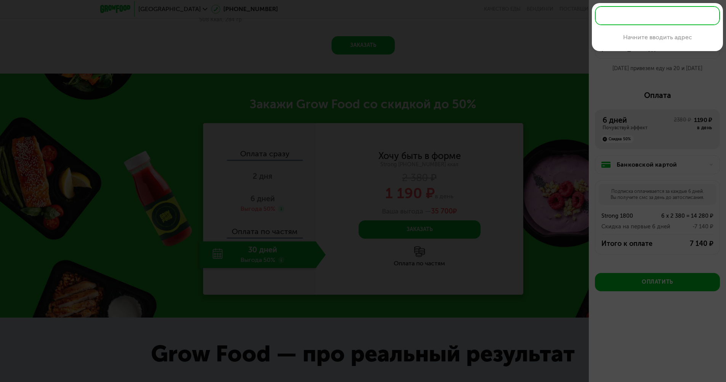
click at [628, 80] on div at bounding box center [363, 191] width 726 height 382
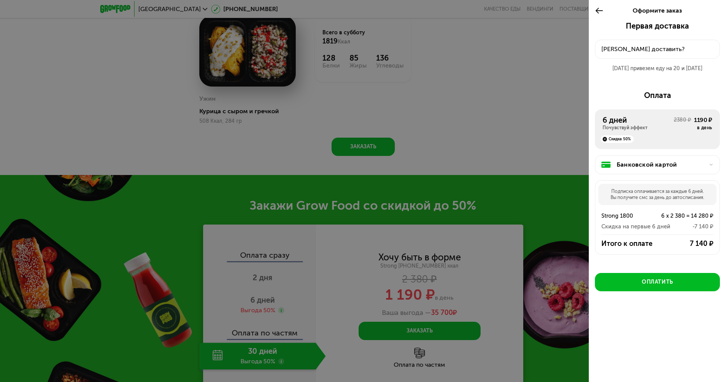
scroll to position [991, 0]
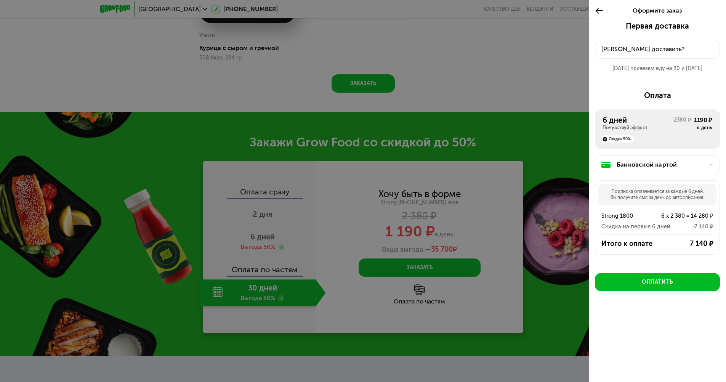
click at [659, 46] on div "[PERSON_NAME] доставить?" at bounding box center [657, 49] width 112 height 9
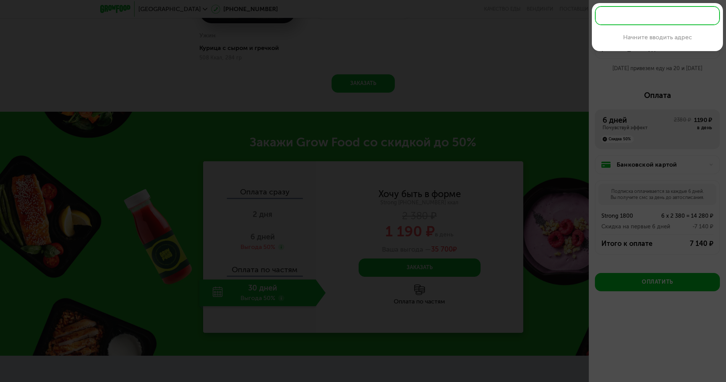
click at [607, 83] on div at bounding box center [363, 191] width 726 height 382
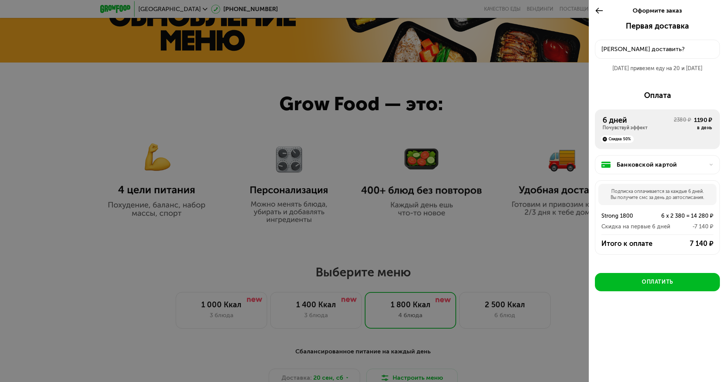
scroll to position [381, 0]
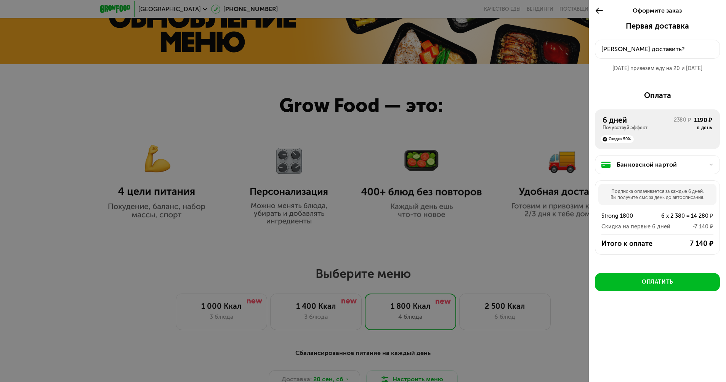
click at [453, 111] on div at bounding box center [363, 191] width 726 height 382
click at [605, 7] on div at bounding box center [601, 10] width 13 height 21
click at [477, 241] on div at bounding box center [363, 191] width 726 height 382
click at [599, 10] on icon at bounding box center [599, 10] width 9 height 9
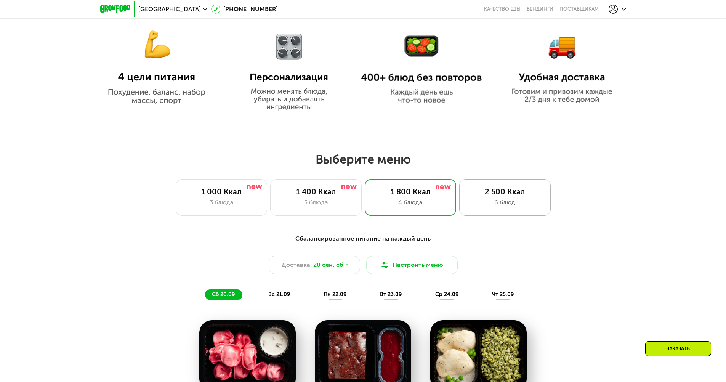
click at [500, 200] on div "6 блюд" at bounding box center [504, 202] width 75 height 9
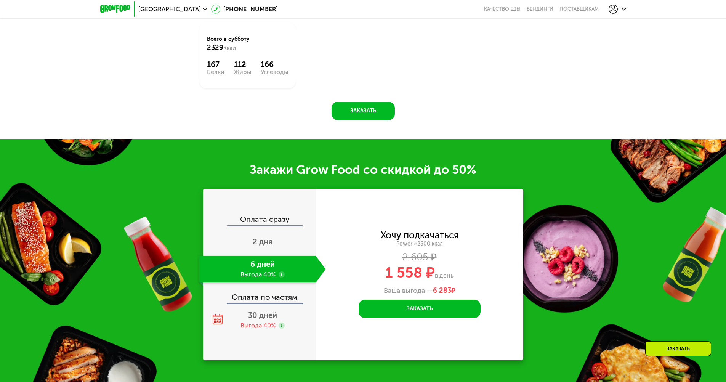
scroll to position [1143, 0]
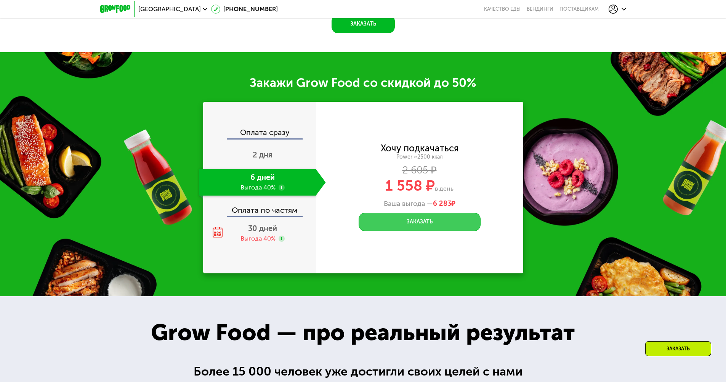
click at [430, 229] on button "Заказать" at bounding box center [420, 222] width 122 height 18
